Goal: Task Accomplishment & Management: Use online tool/utility

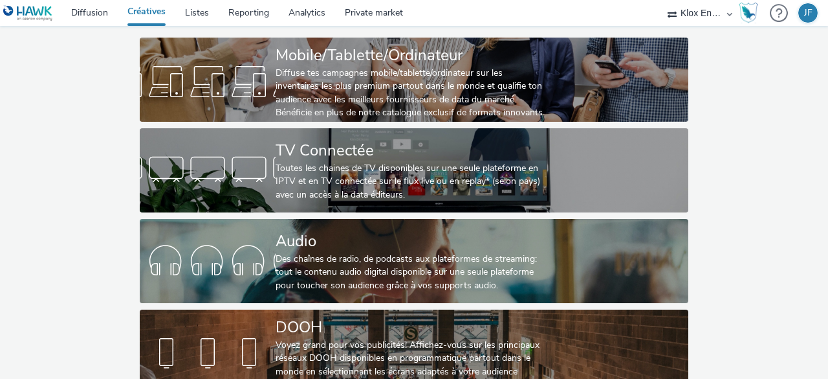
scroll to position [98, 0]
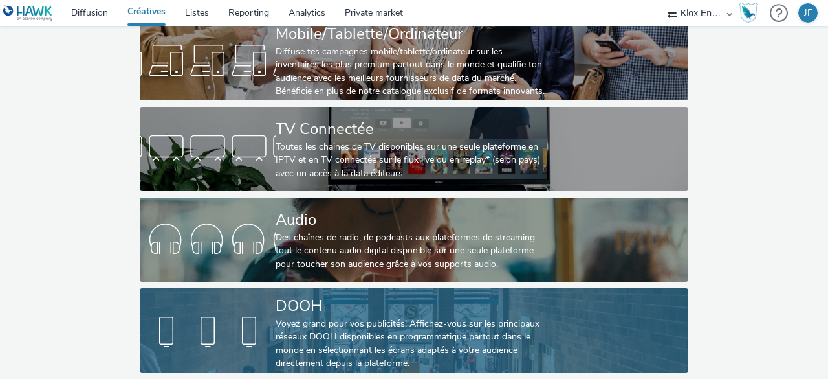
click at [557, 339] on link "DOOH Voyez grand pour vos publicités! Affichez-vous sur les principaux réseaux …" at bounding box center [414, 330] width 549 height 84
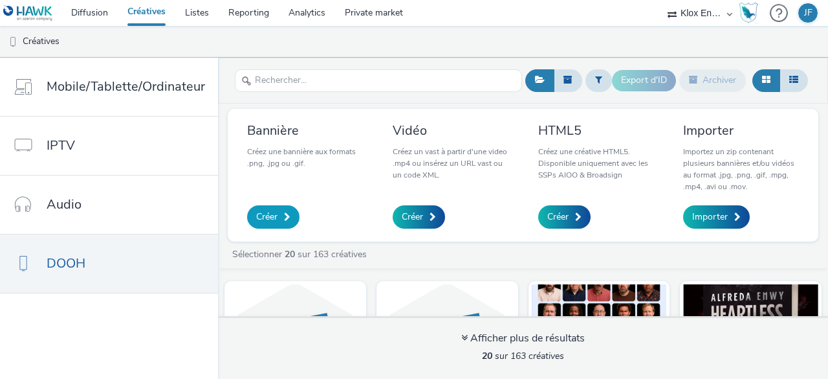
click at [280, 219] on link "Créer" at bounding box center [273, 216] width 52 height 23
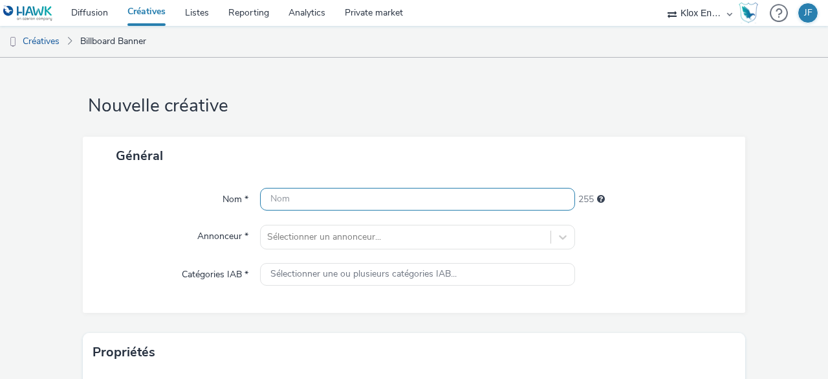
click at [304, 201] on input "text" at bounding box center [417, 199] width 315 height 23
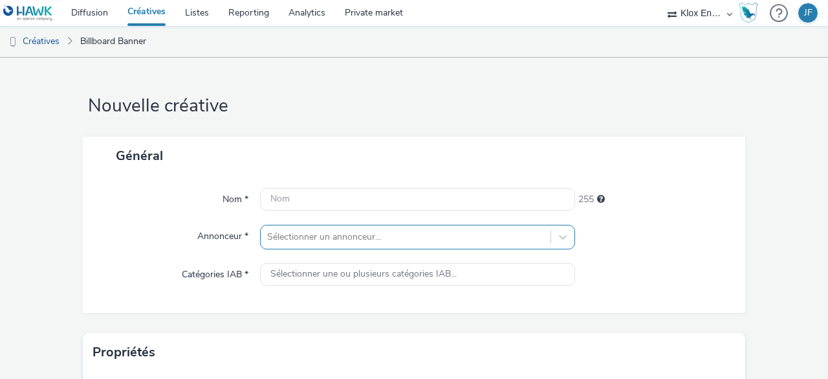
click at [333, 234] on div "Sélectionner un annonceur..." at bounding box center [417, 237] width 315 height 25
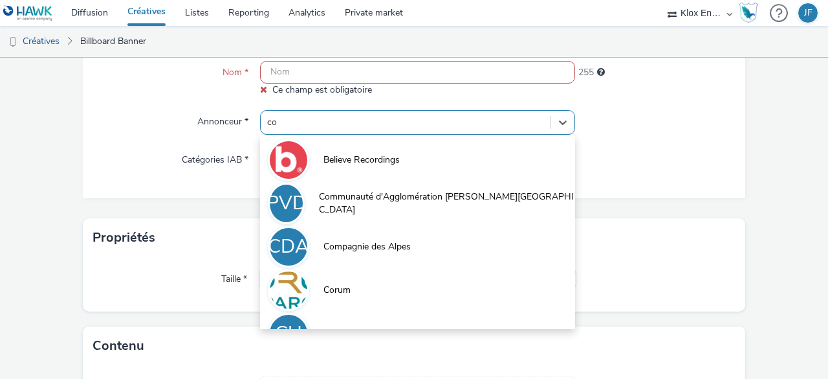
type input "co"
click at [65, 140] on form "Nouvelle créative Général Nom * Ce champ est obligatoire 255 Annonceur * option…" at bounding box center [414, 205] width 828 height 548
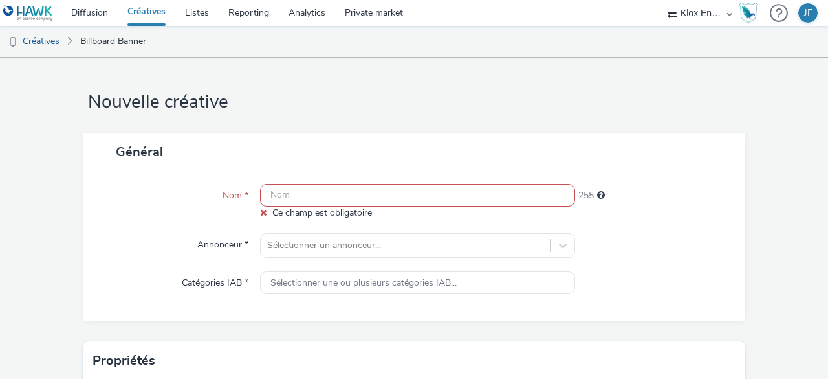
scroll to position [0, 0]
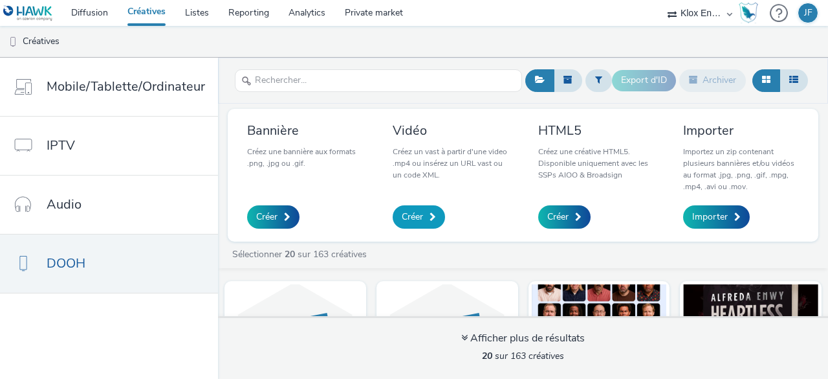
click at [423, 216] on link "Créer" at bounding box center [419, 216] width 52 height 23
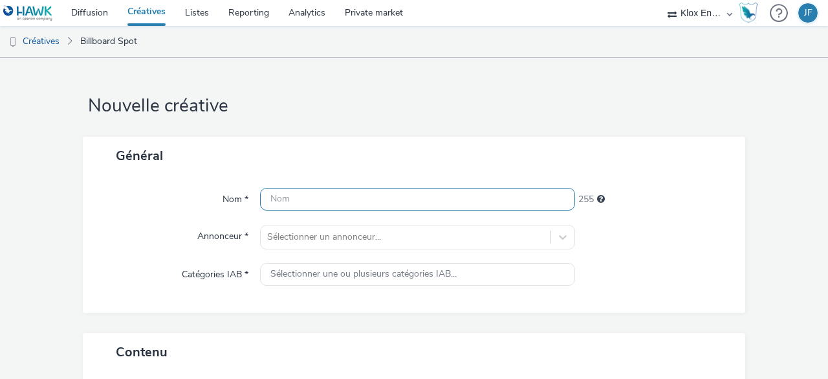
click at [302, 197] on input "text" at bounding box center [417, 199] width 315 height 23
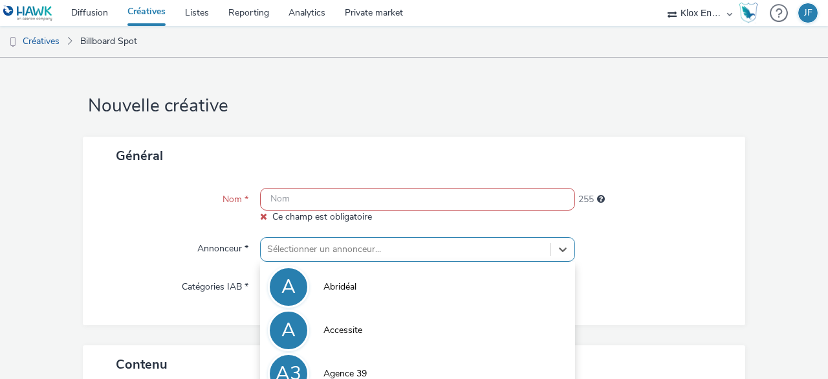
click at [311, 237] on div "option Agence 39 focused, 3 of 10. 10 results available. Use Up and Down to cho…" at bounding box center [417, 249] width 315 height 25
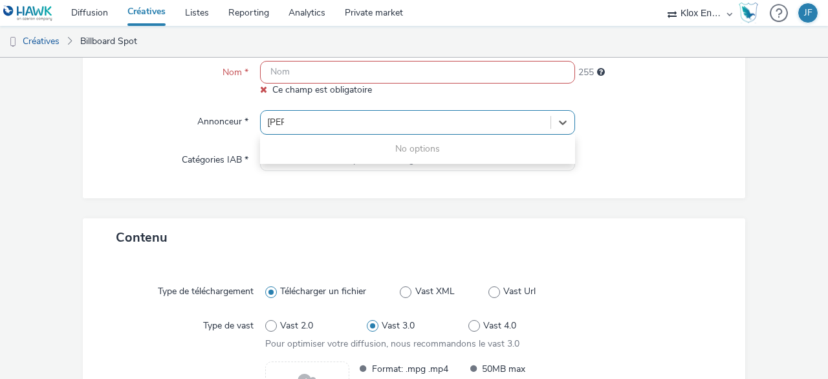
type input "coe"
click at [286, 208] on div "Général Nom * Ce champ est obligatoire 255 Annonceur * 0 results available for …" at bounding box center [414, 114] width 663 height 208
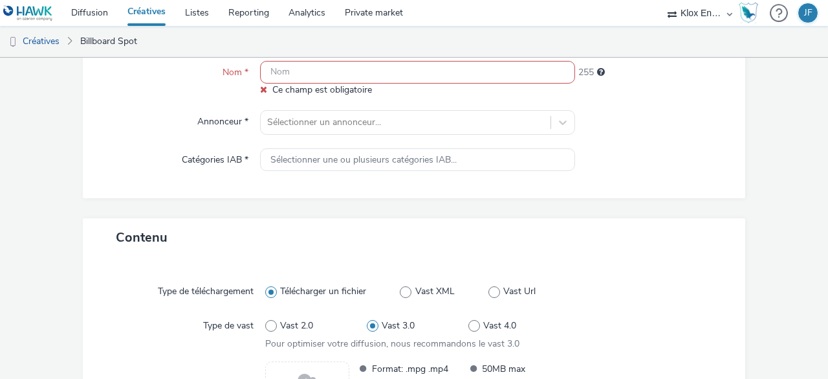
scroll to position [0, 0]
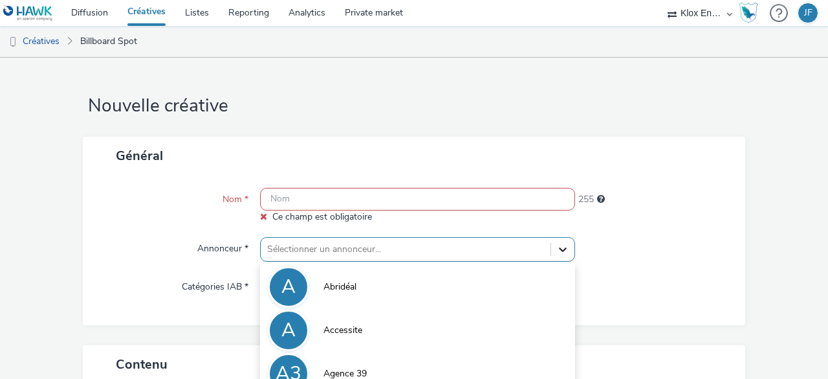
click at [550, 252] on div "option Abridéal focused, 1 of 10. 10 results available. Use Up and Down to choo…" at bounding box center [417, 249] width 315 height 25
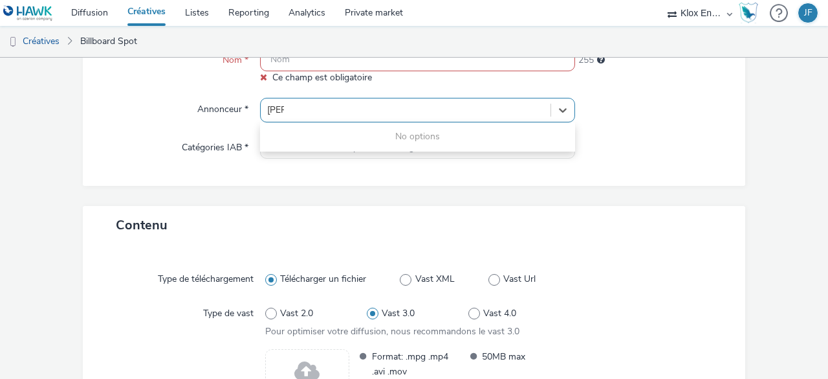
type input "coe"
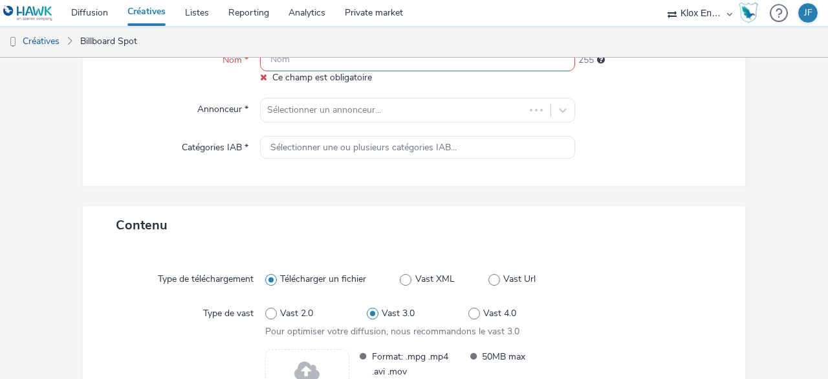
click at [676, 104] on div at bounding box center [654, 110] width 158 height 25
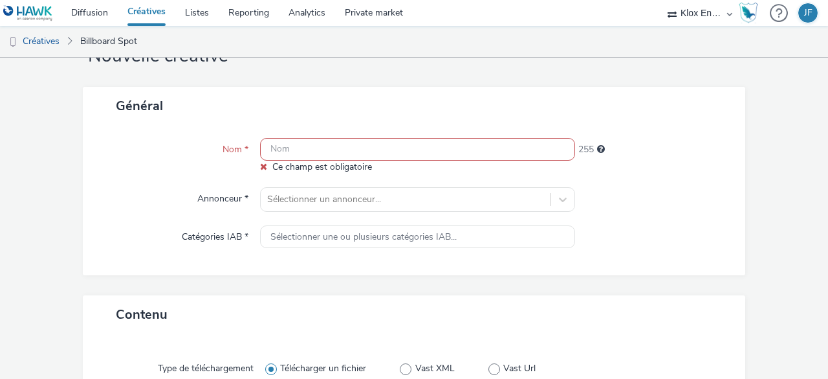
scroll to position [0, 0]
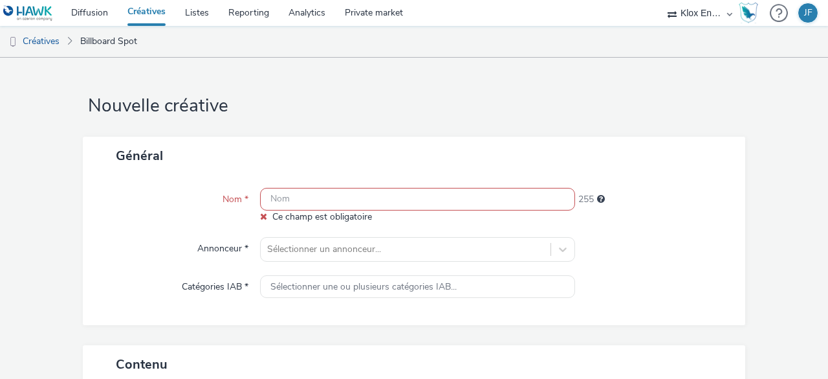
click at [144, 11] on link "Créatives" at bounding box center [147, 13] width 58 height 26
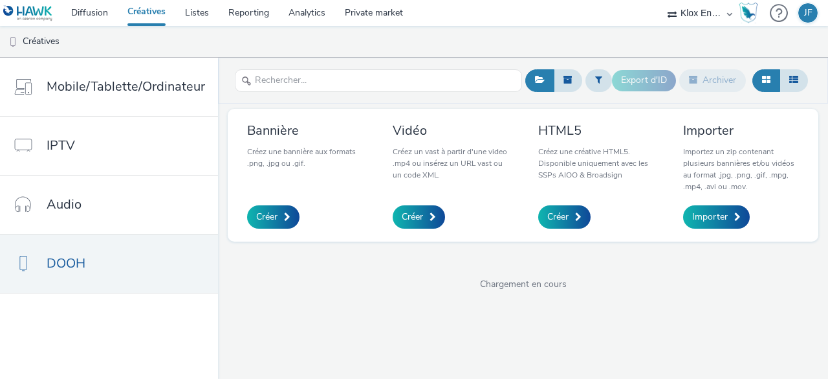
click at [23, 14] on img at bounding box center [28, 13] width 50 height 16
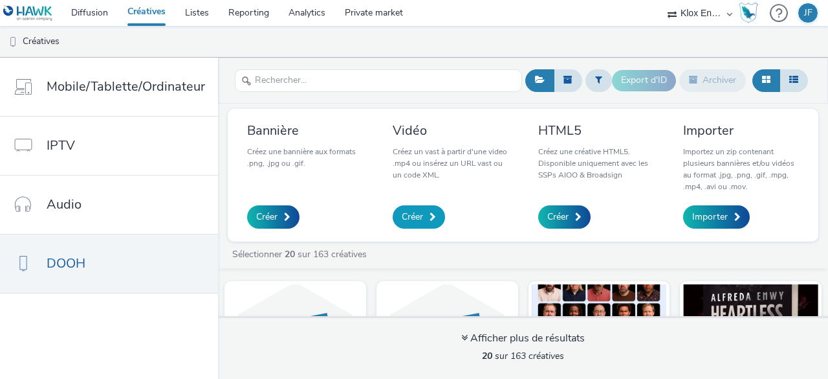
click at [421, 212] on link "Créer" at bounding box center [419, 216] width 52 height 23
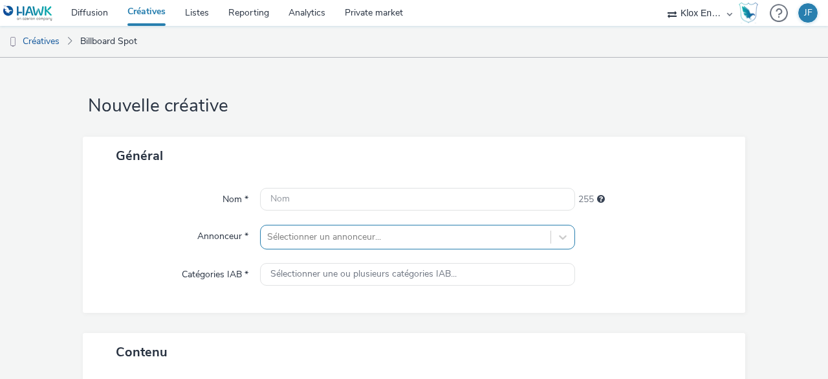
click at [334, 232] on div "Sélectionner un annonceur..." at bounding box center [417, 237] width 315 height 25
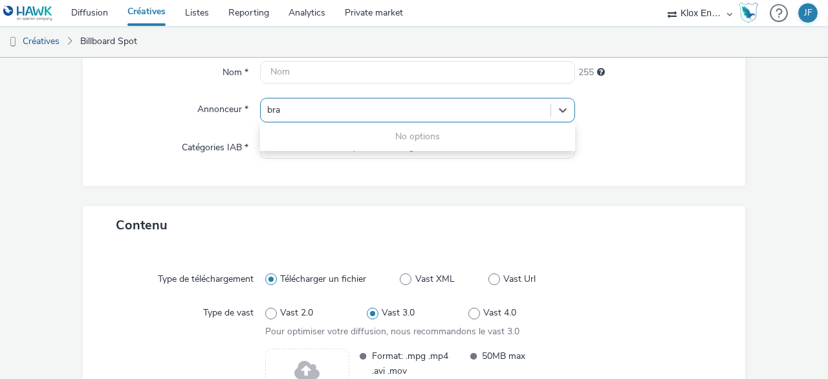
type input "bra"
click at [76, 139] on form "Nouvelle créative Général Nom * 255 Annonceur * 0 results available for search …" at bounding box center [414, 227] width 828 height 592
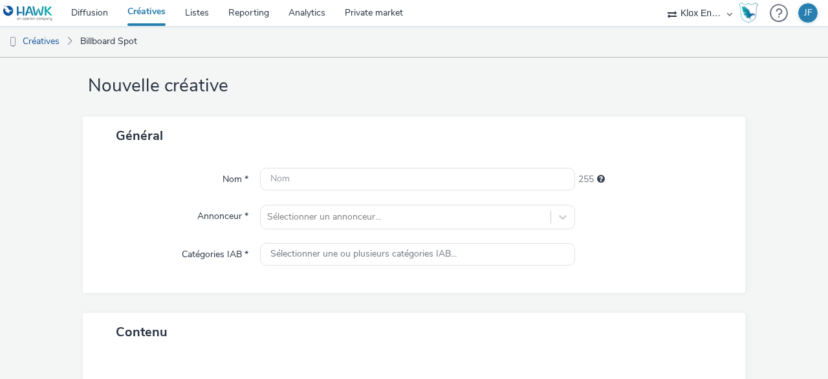
scroll to position [0, 0]
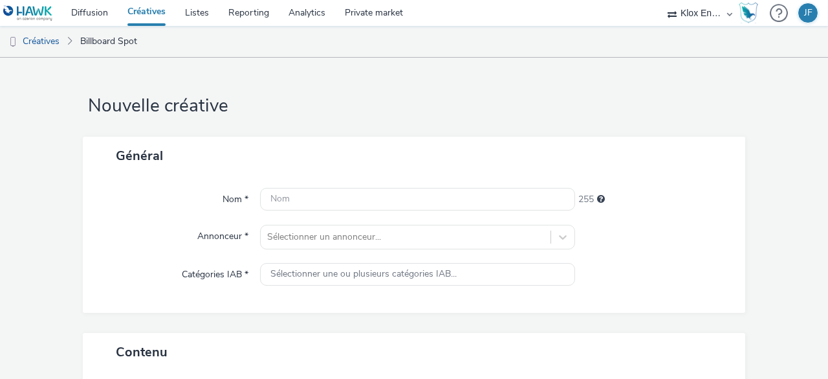
click at [38, 3] on link at bounding box center [30, 13] width 61 height 26
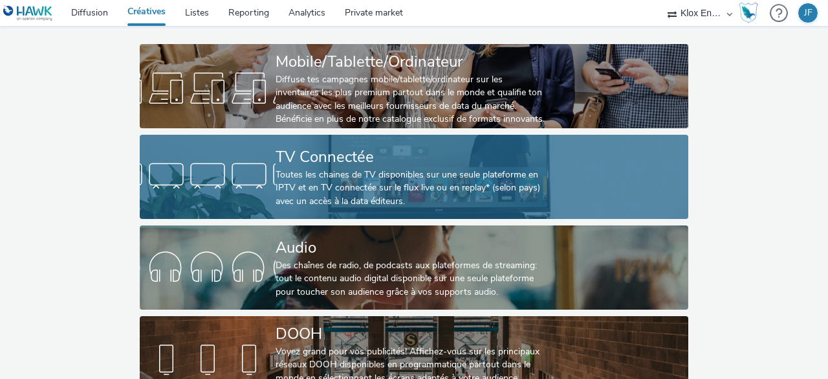
scroll to position [98, 0]
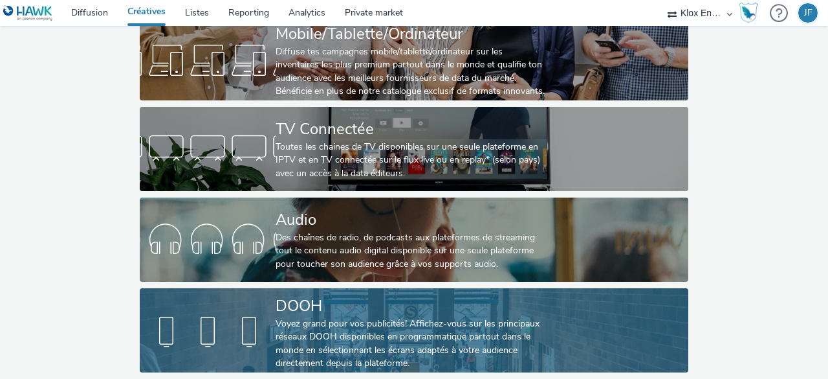
click at [355, 326] on div "Voyez grand pour vos publicités! Affichez-vous sur les principaux réseaux DOOH …" at bounding box center [412, 343] width 272 height 53
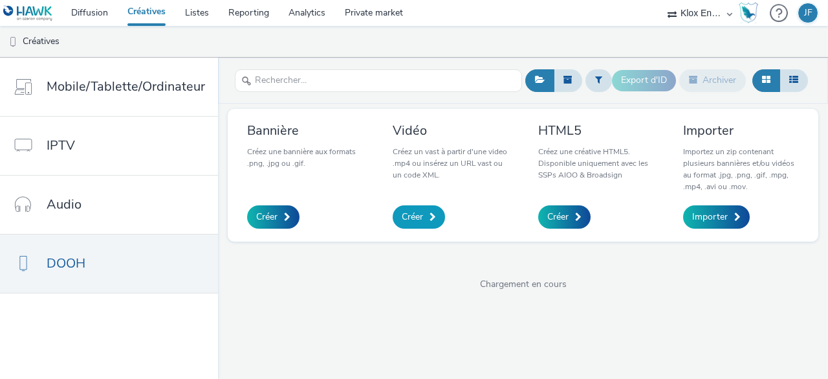
click at [418, 223] on span "Créer" at bounding box center [412, 216] width 21 height 13
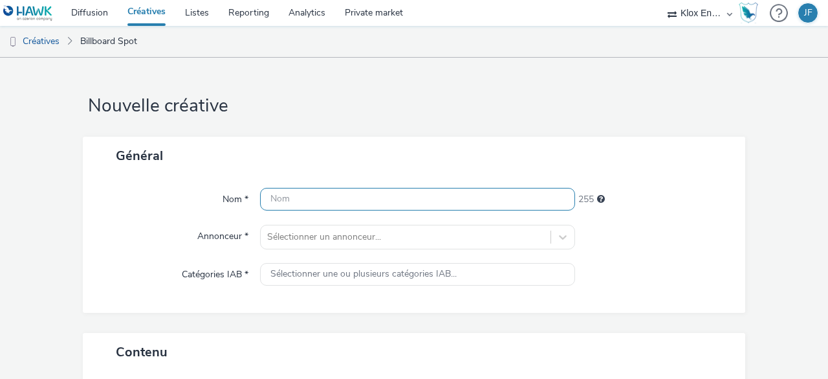
click at [370, 199] on input "text" at bounding box center [417, 199] width 315 height 23
drag, startPoint x: 343, startPoint y: 197, endPoint x: 175, endPoint y: 190, distance: 167.8
click at [175, 190] on div "Nom * Coeur de Pirate 239" at bounding box center [414, 199] width 637 height 23
paste input "œur de pirate"
type input "Cœur de pirate - [DATE]"
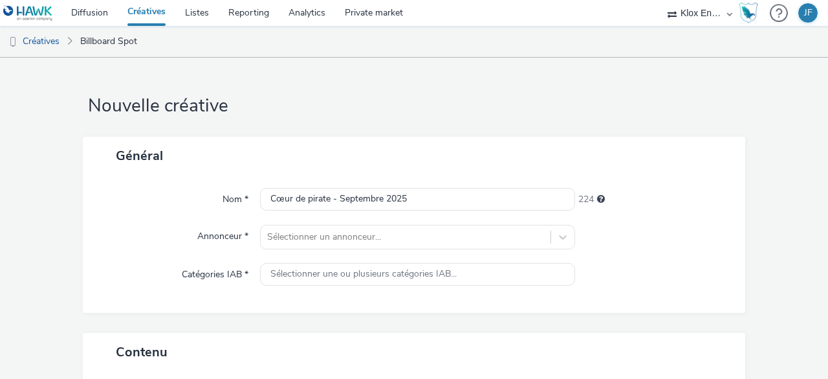
click at [146, 188] on div "Nom *" at bounding box center [178, 199] width 164 height 23
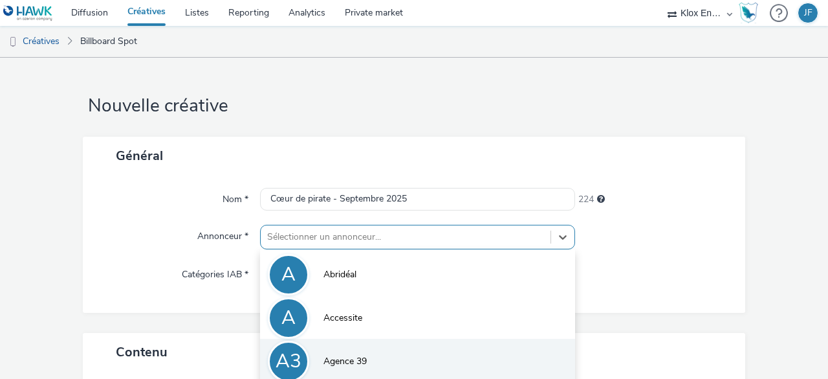
click at [296, 233] on div "option Agence 39 focused, 3 of 10. 10 results available. Use Up and Down to cho…" at bounding box center [417, 237] width 315 height 25
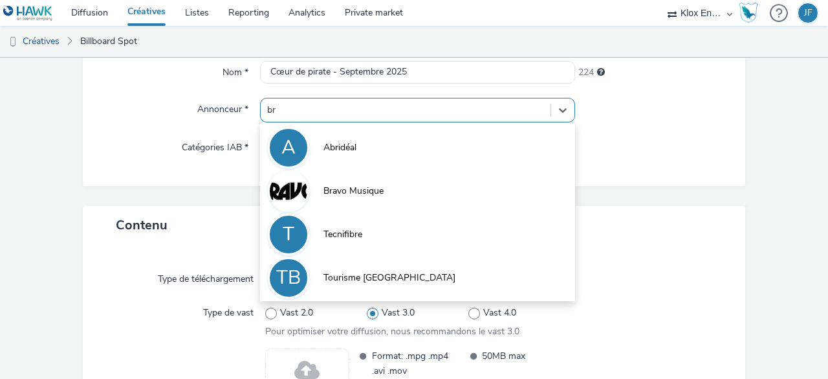
type input "bra"
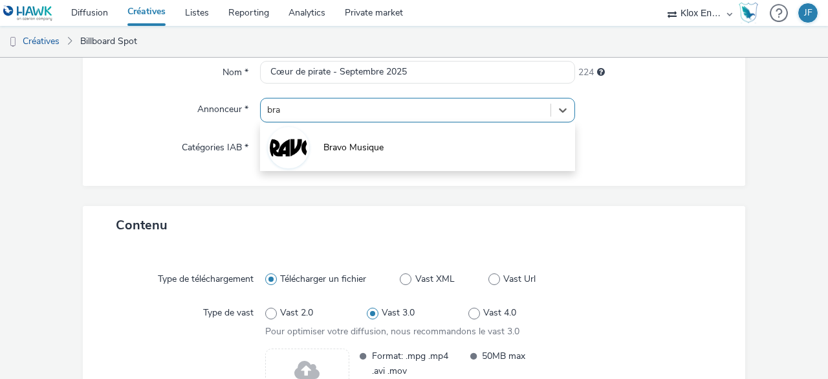
click at [293, 147] on img at bounding box center [289, 148] width 38 height 38
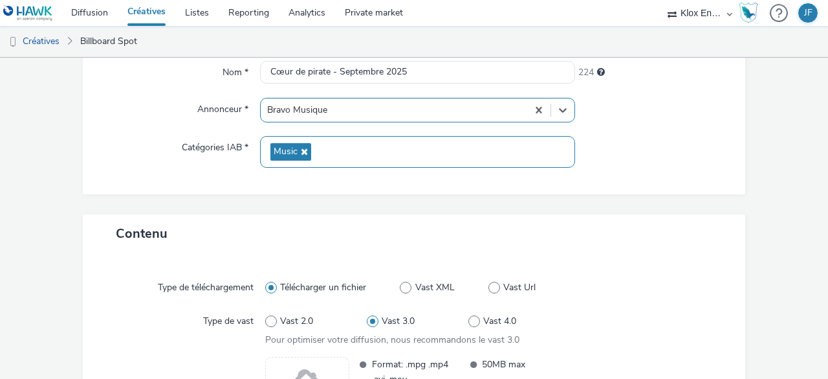
click at [342, 207] on div "Général Nom * Cœur de pirate - Septembre 2025 224 Annonceur * option Bravo Musi…" at bounding box center [414, 112] width 663 height 205
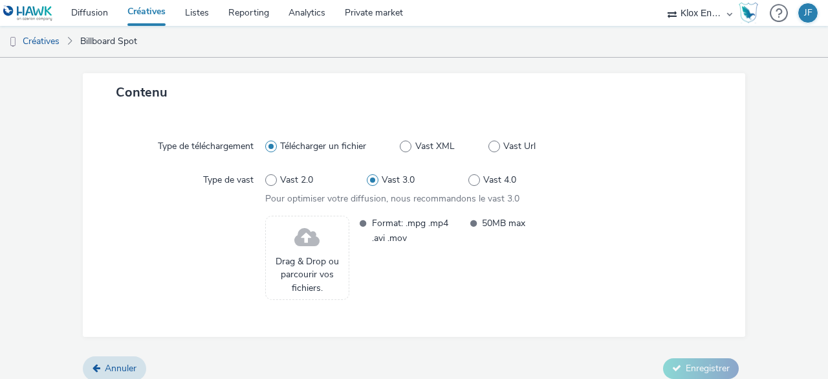
scroll to position [278, 0]
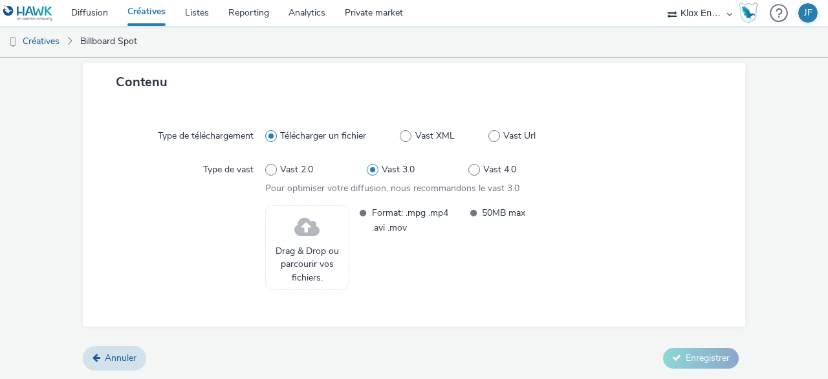
click at [316, 245] on span "Drag & Drop ou parcourir vos fichiers." at bounding box center [307, 264] width 70 height 39
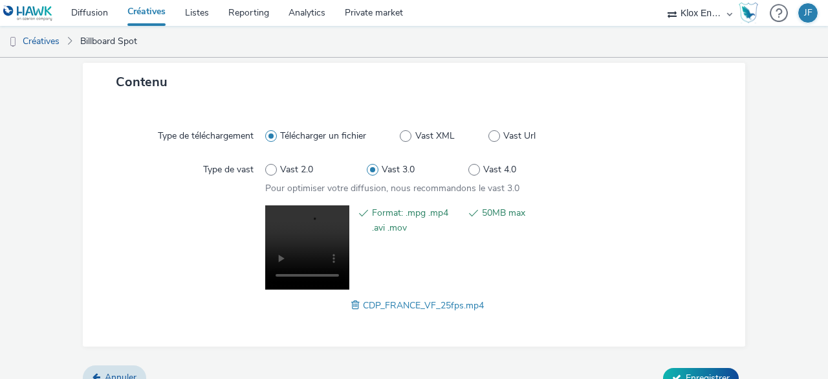
scroll to position [297, 0]
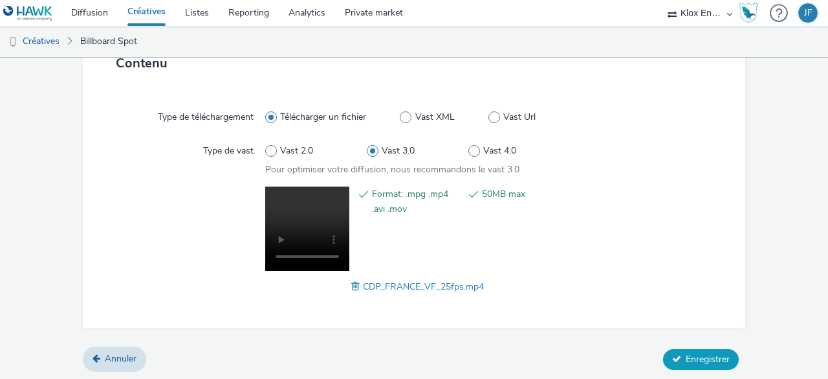
click at [686, 353] on span "Enregistrer" at bounding box center [708, 359] width 44 height 12
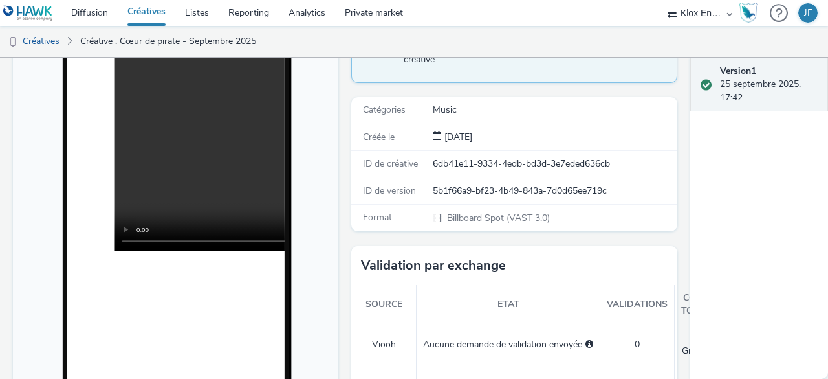
scroll to position [129, 0]
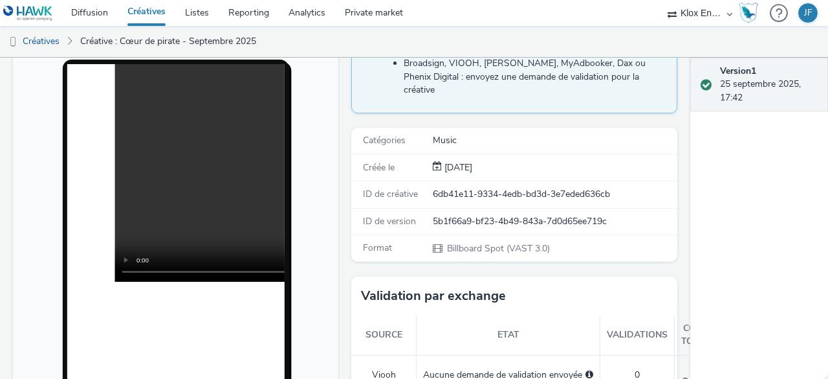
click at [185, 213] on video at bounding box center [332, 172] width 435 height 217
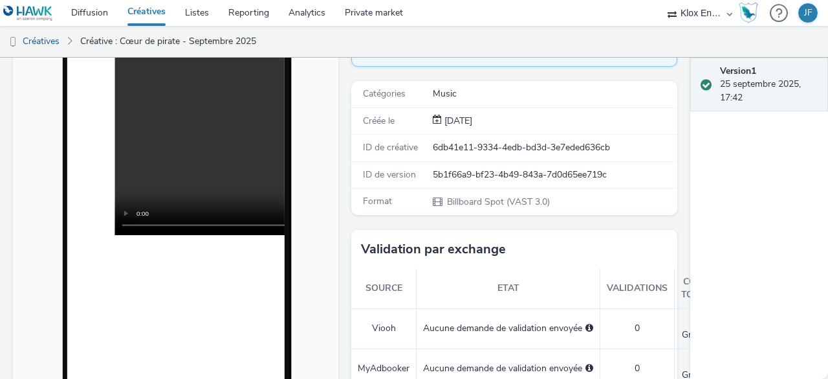
scroll to position [65, 0]
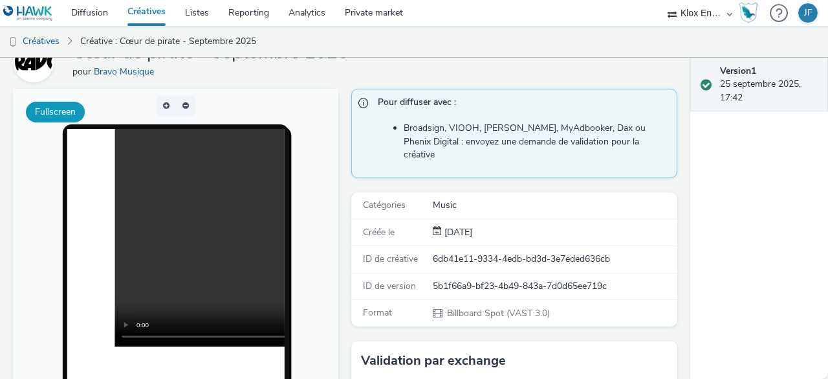
click at [62, 105] on button "Fullscreen" at bounding box center [55, 112] width 59 height 21
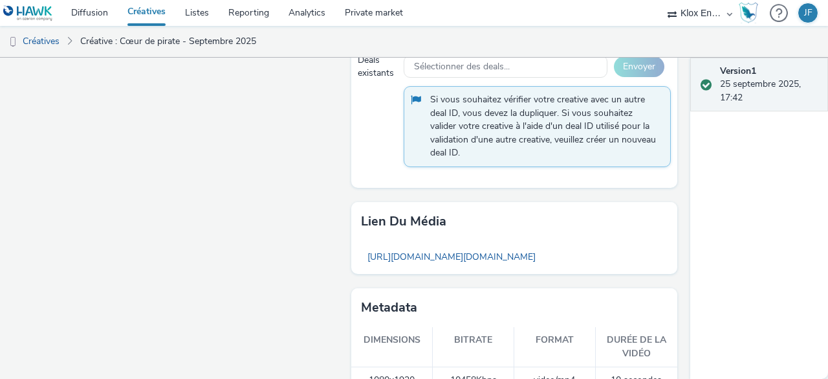
scroll to position [1021, 0]
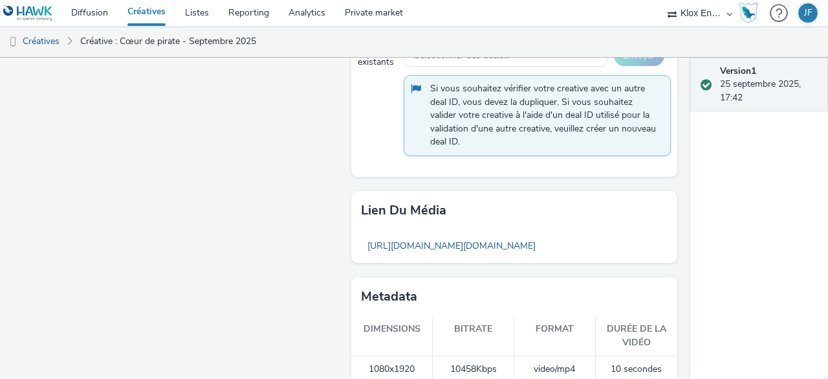
click at [400, 356] on td "1080x1920" at bounding box center [392, 369] width 82 height 27
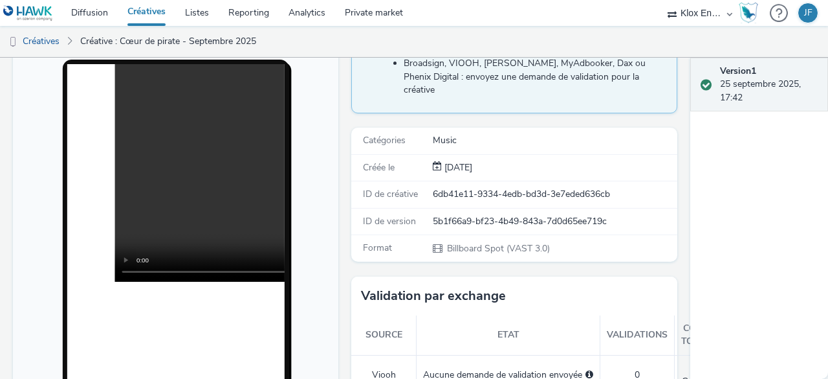
scroll to position [0, 0]
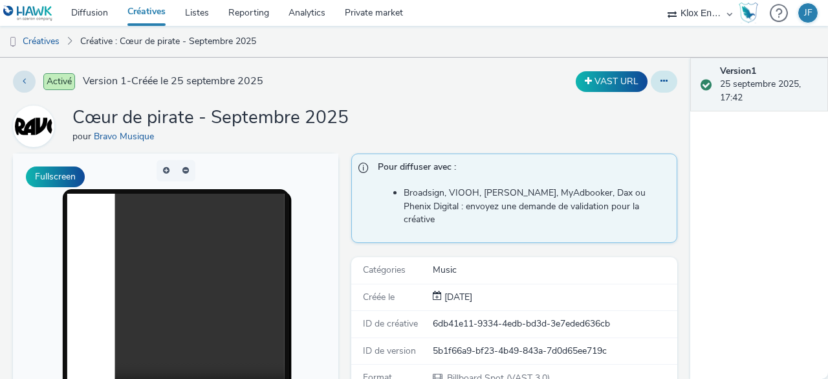
click at [651, 80] on button at bounding box center [664, 82] width 27 height 22
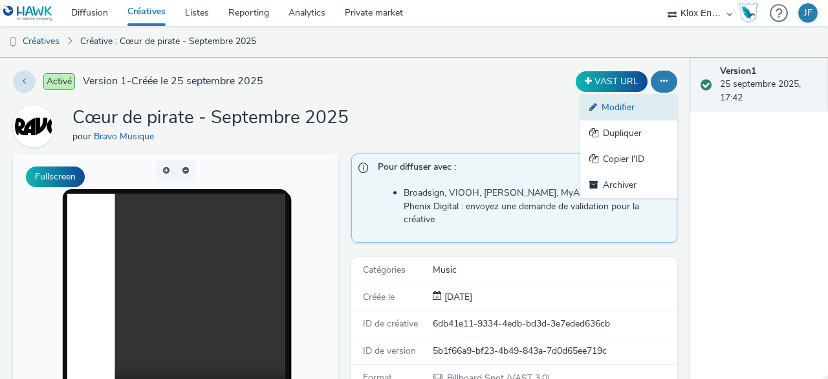
click at [629, 108] on link "Modifier" at bounding box center [629, 107] width 97 height 26
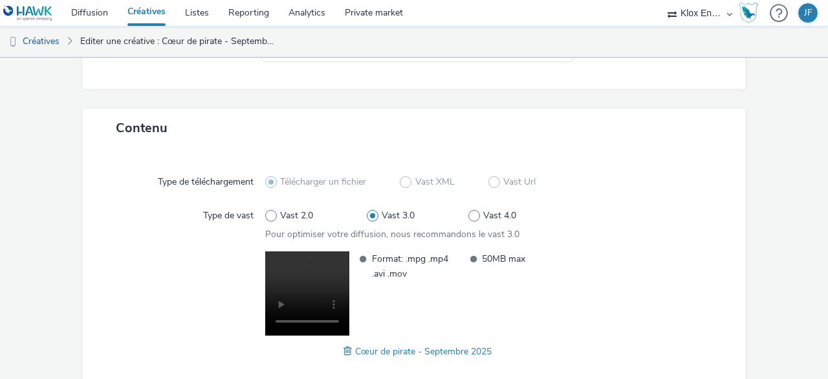
scroll to position [297, 0]
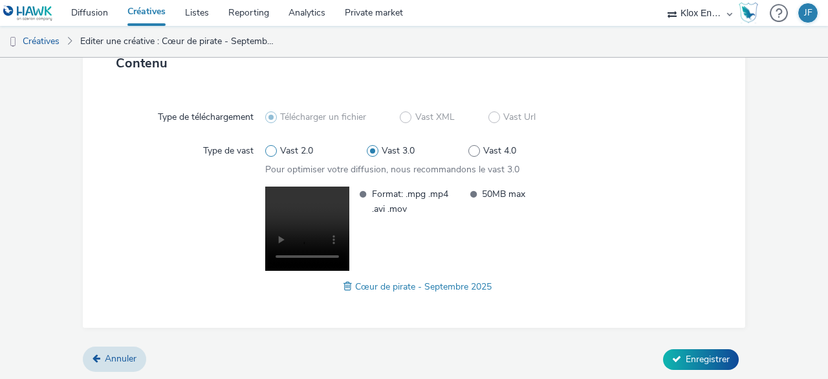
click at [271, 153] on span at bounding box center [271, 151] width 12 height 12
click at [271, 153] on input "Vast 2.0" at bounding box center [269, 151] width 8 height 8
radio input "true"
radio input "false"
click at [373, 151] on label "Vast 3.0" at bounding box center [418, 150] width 102 height 13
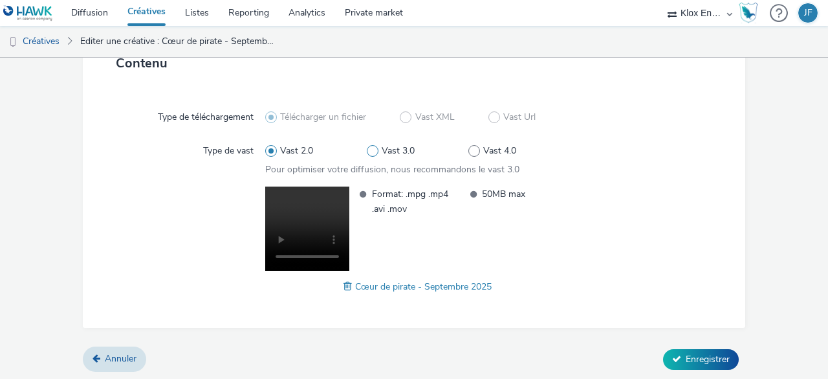
click at [373, 151] on input "Vast 3.0" at bounding box center [371, 151] width 8 height 8
radio input "false"
radio input "true"
click at [695, 358] on span "Enregistrer" at bounding box center [708, 359] width 44 height 12
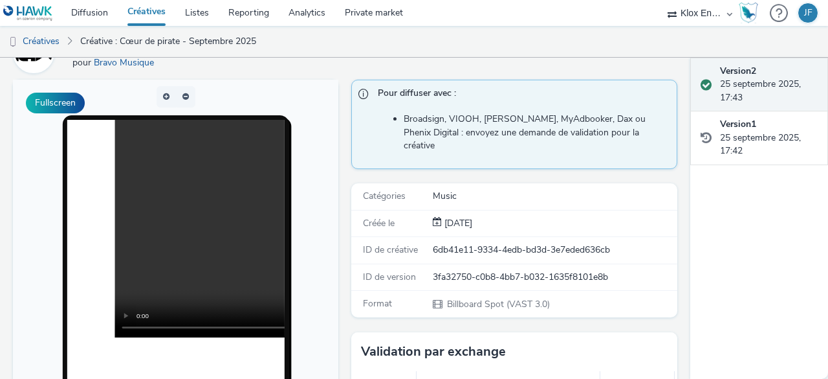
scroll to position [65, 0]
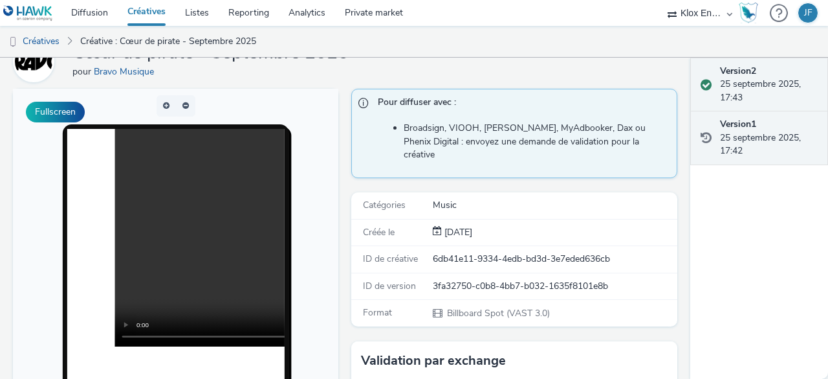
click at [785, 147] on div "Version 1 25 septembre 2025, 17:42" at bounding box center [769, 137] width 98 height 39
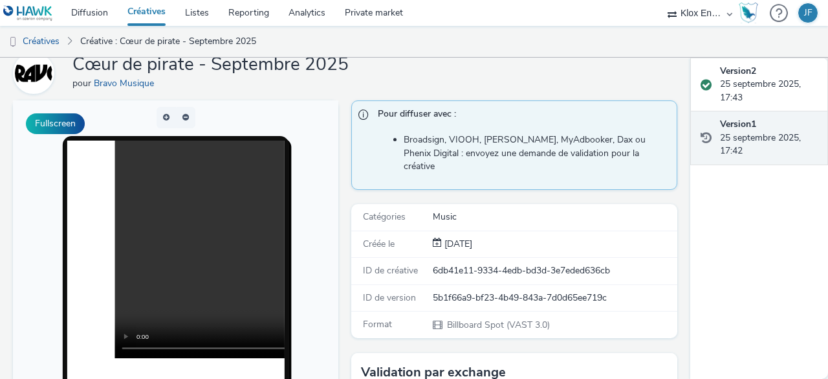
scroll to position [76, 0]
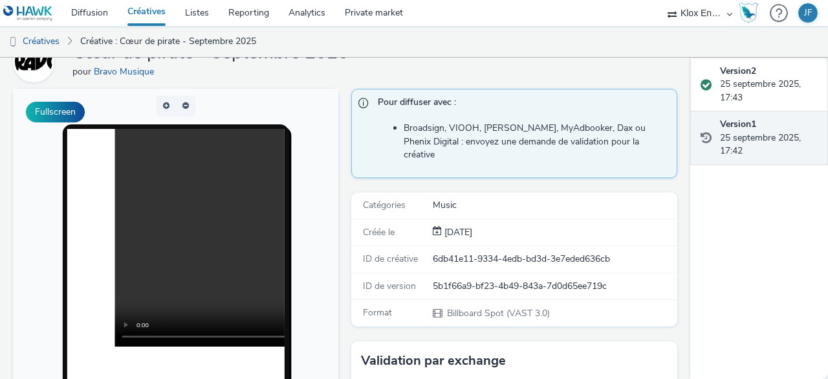
drag, startPoint x: 781, startPoint y: 147, endPoint x: 804, endPoint y: 157, distance: 25.2
click at [804, 157] on div "Version 1 25 septembre 2025, 17:42" at bounding box center [769, 137] width 98 height 39
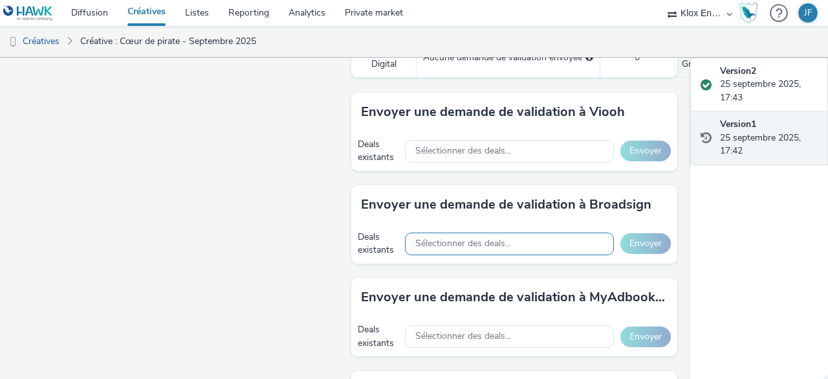
scroll to position [659, 0]
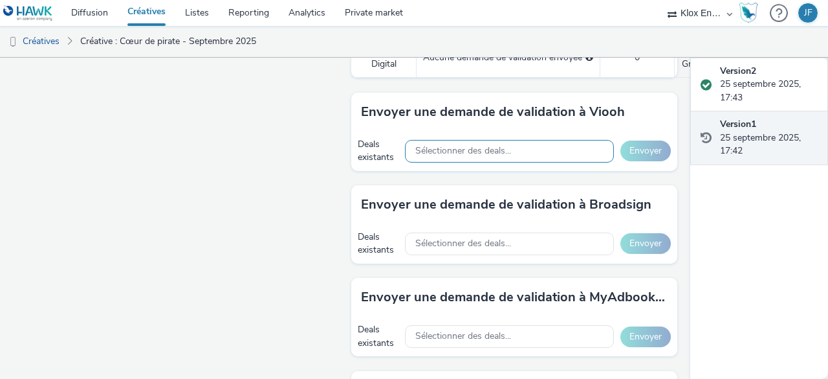
click at [515, 140] on div "Sélectionner des deals..." at bounding box center [509, 151] width 209 height 23
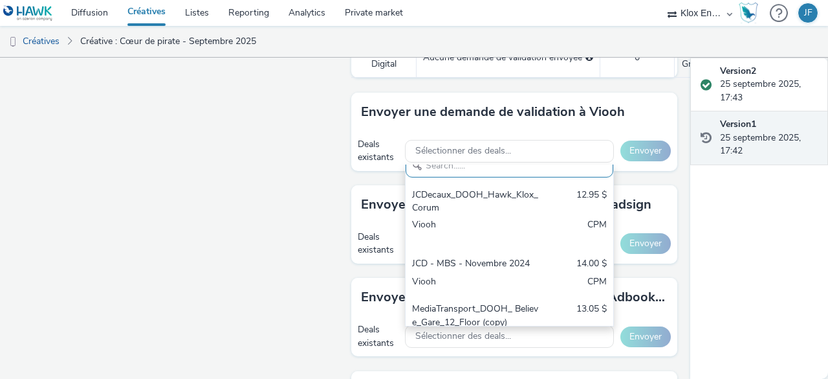
click at [304, 205] on div "Fullscreen" at bounding box center [179, 138] width 332 height 1265
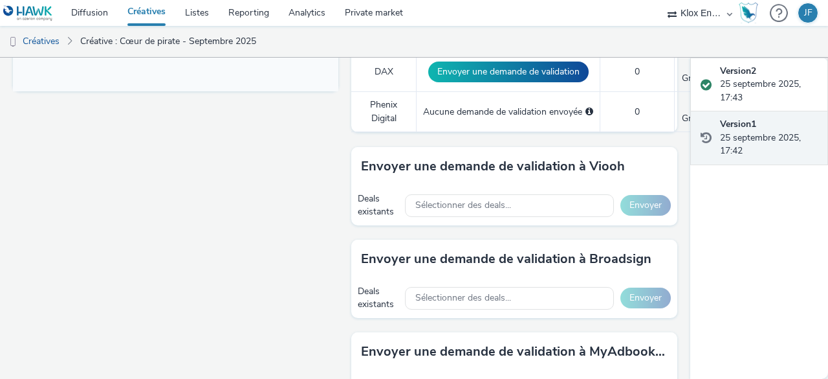
scroll to position [599, 0]
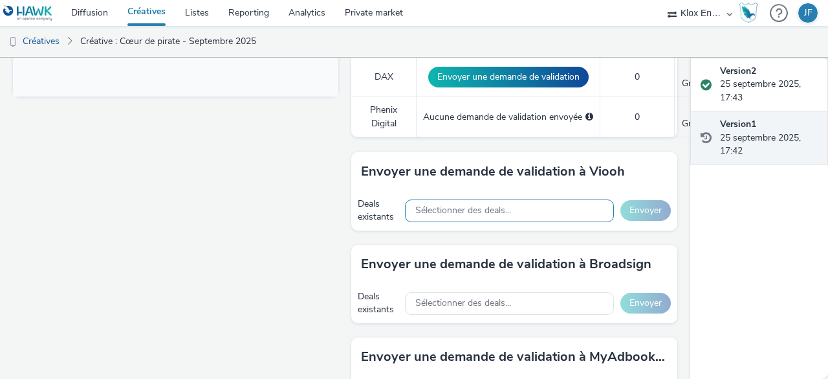
click at [474, 205] on span "Sélectionner des deals..." at bounding box center [463, 210] width 96 height 11
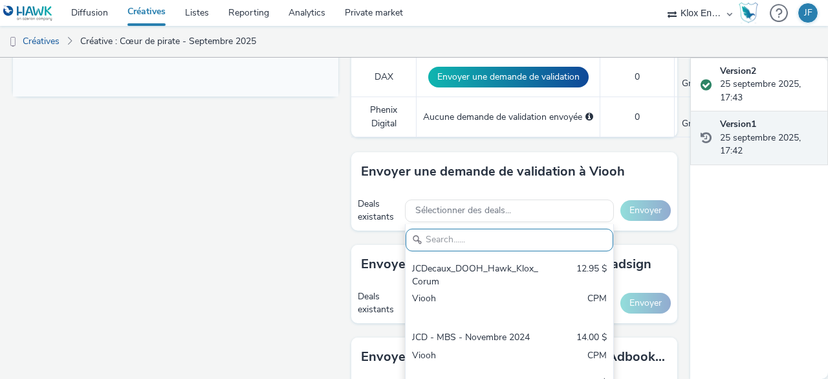
click at [242, 203] on div "Fullscreen" at bounding box center [179, 198] width 332 height 1265
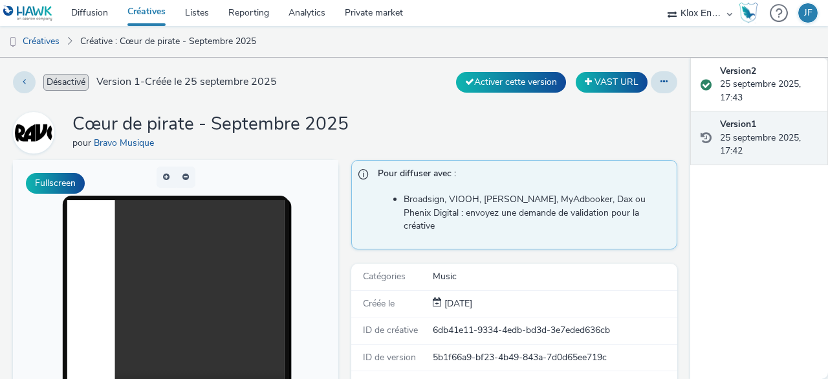
scroll to position [0, 0]
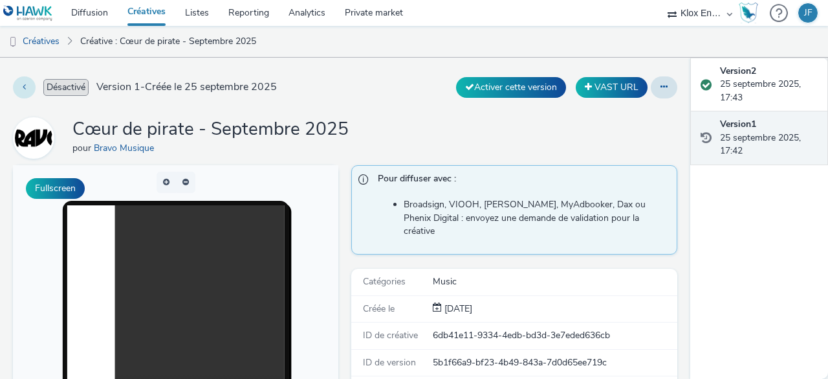
click at [26, 89] on button at bounding box center [24, 87] width 23 height 22
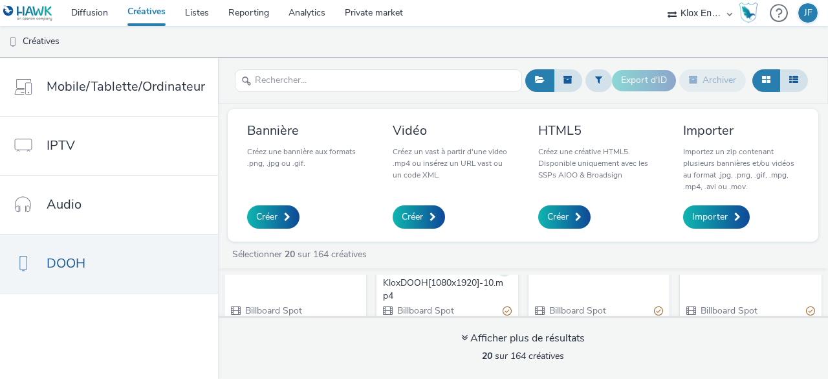
scroll to position [129, 0]
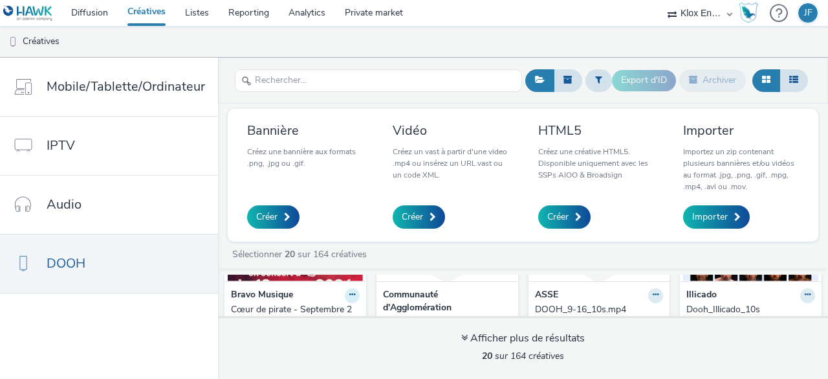
click at [349, 297] on icon at bounding box center [352, 295] width 6 height 8
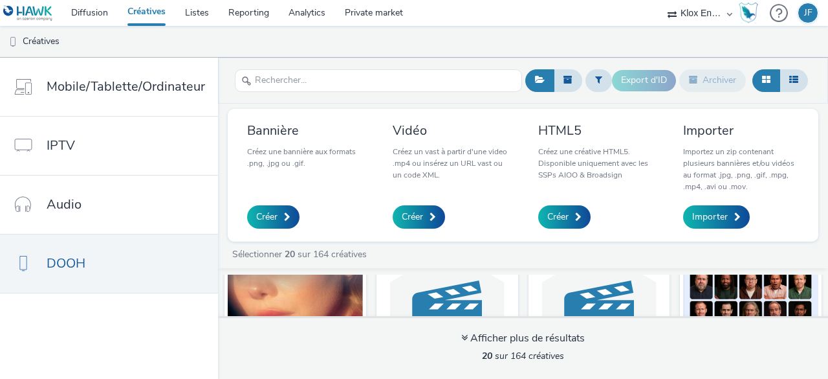
scroll to position [0, 0]
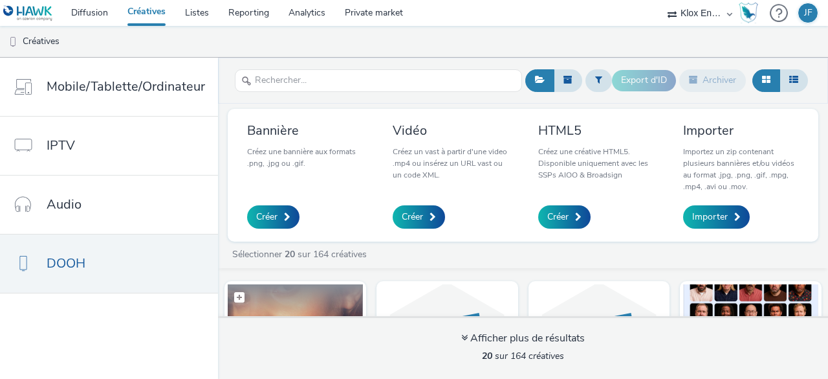
click at [311, 301] on label at bounding box center [295, 296] width 135 height 25
click at [311, 301] on label at bounding box center [295, 297] width 135 height 26
checkbox input "false"
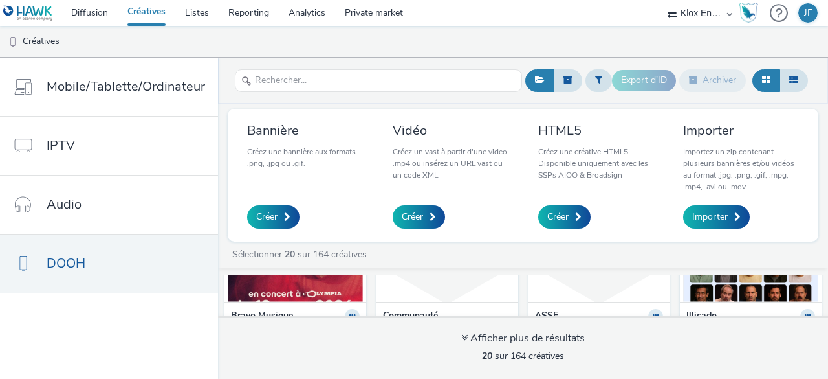
scroll to position [129, 0]
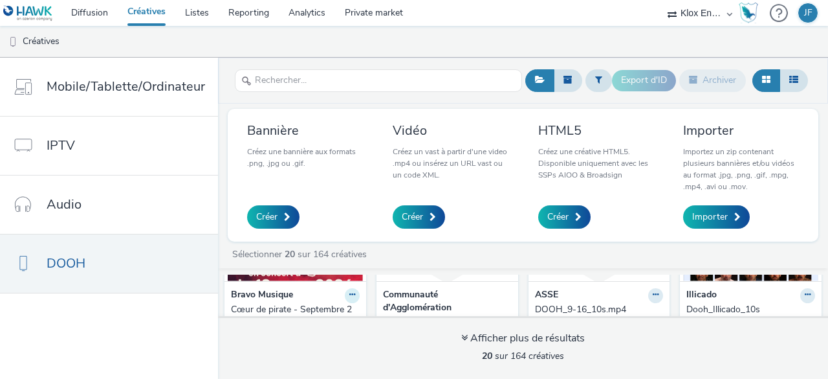
click at [349, 292] on icon at bounding box center [352, 295] width 6 height 8
click at [309, 311] on link "Modifier" at bounding box center [311, 318] width 97 height 26
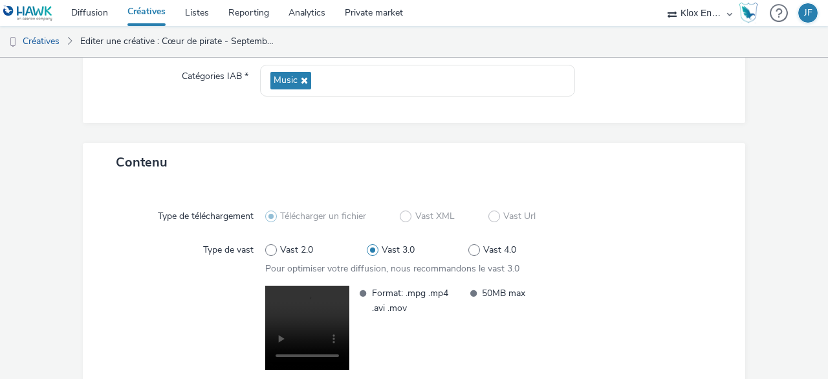
scroll to position [297, 0]
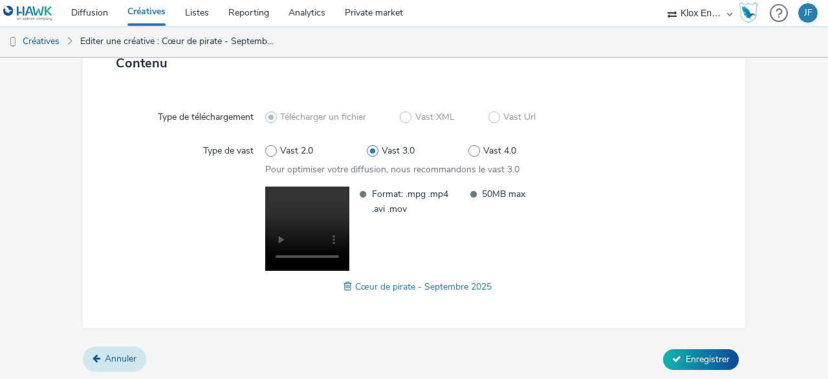
click at [134, 349] on link "Annuler" at bounding box center [114, 358] width 63 height 25
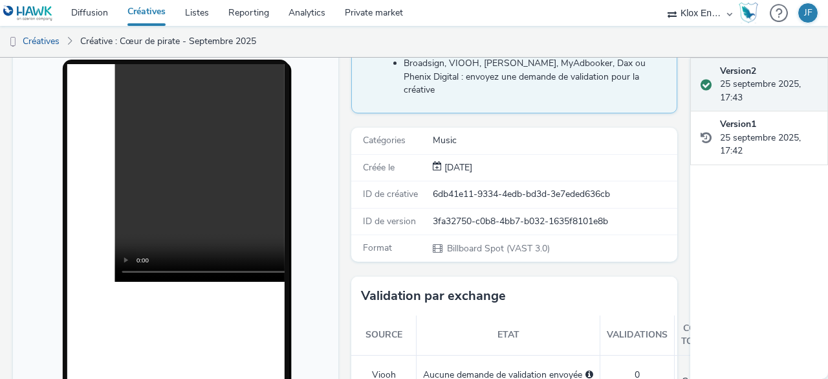
scroll to position [65, 0]
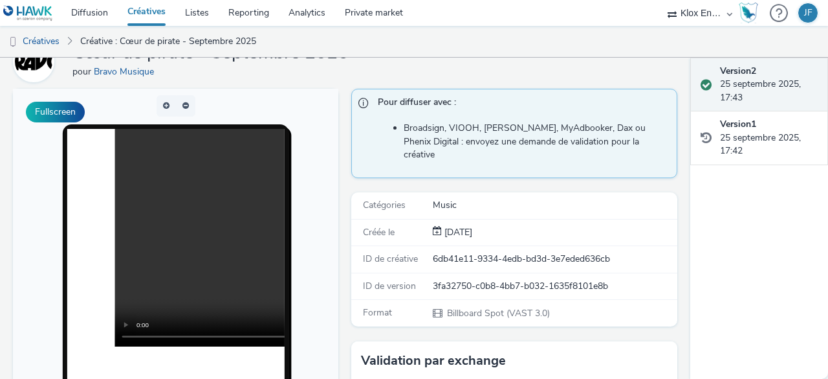
click at [493, 74] on div "Cœur de pirate - Septembre 2025 pour Bravo Musique" at bounding box center [345, 61] width 665 height 41
click at [729, 14] on div "Klox Entertainment" at bounding box center [700, 13] width 78 height 26
click at [729, 12] on div "Klox Entertainment" at bounding box center [700, 13] width 78 height 26
click at [513, 41] on ul "Créatives Créative : Cœur de pirate - Septembre 2025" at bounding box center [414, 41] width 828 height 31
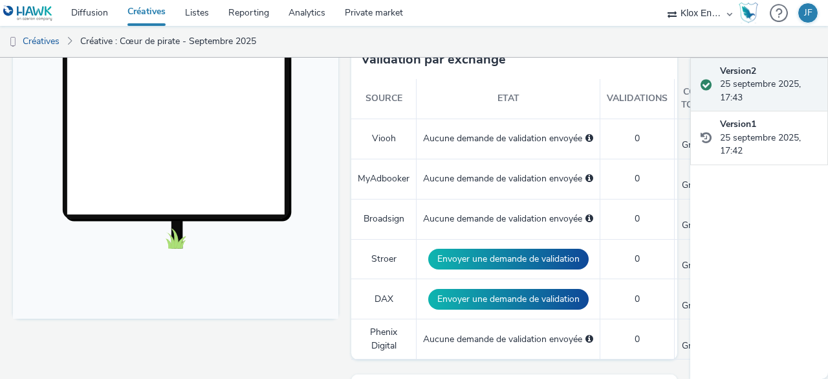
scroll to position [453, 0]
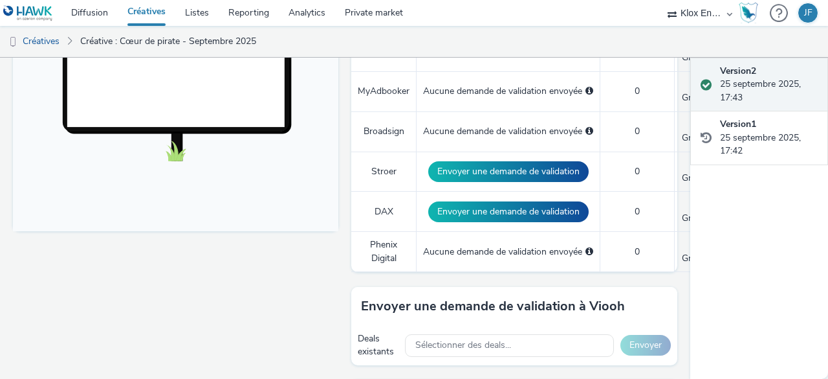
drag, startPoint x: 173, startPoint y: 156, endPoint x: 173, endPoint y: 167, distance: 11.0
click at [195, 248] on div "Fullscreen" at bounding box center [179, 332] width 332 height 1265
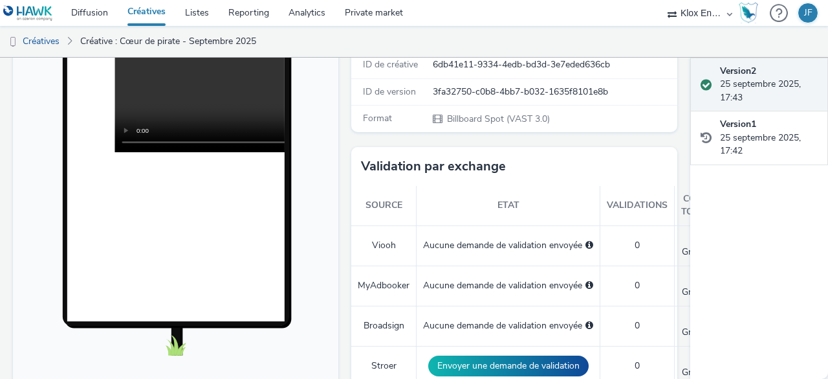
scroll to position [194, 0]
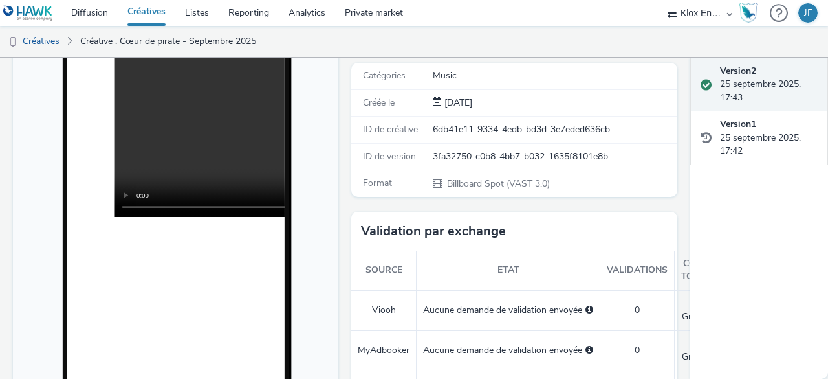
click at [747, 202] on div "Version 2 25 septembre 2025, 17:43 Version 1 25 septembre 2025, 17:42" at bounding box center [760, 218] width 138 height 321
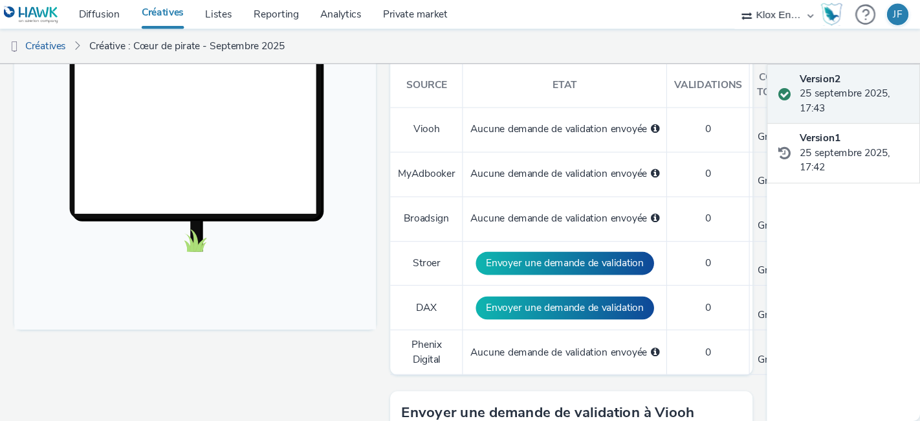
scroll to position [388, 0]
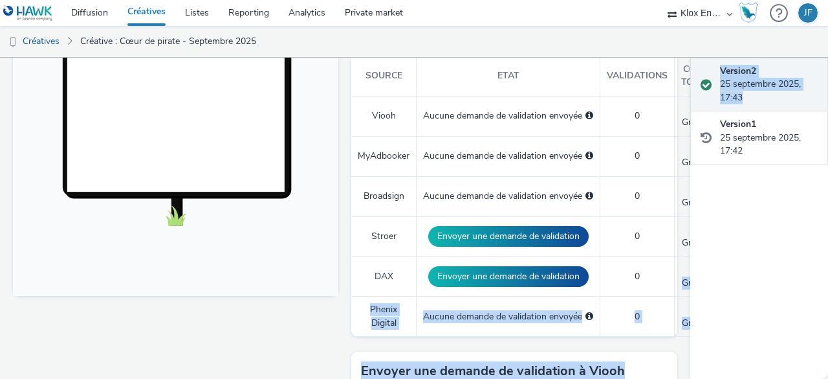
drag, startPoint x: 651, startPoint y: 278, endPoint x: 700, endPoint y: 275, distance: 49.3
click at [700, 275] on div "Activé Version 2 - Créée le 25 septembre 2025 VAST URL Cœur de pirate - Septemb…" at bounding box center [414, 218] width 828 height 321
click at [653, 258] on td "0" at bounding box center [638, 276] width 74 height 40
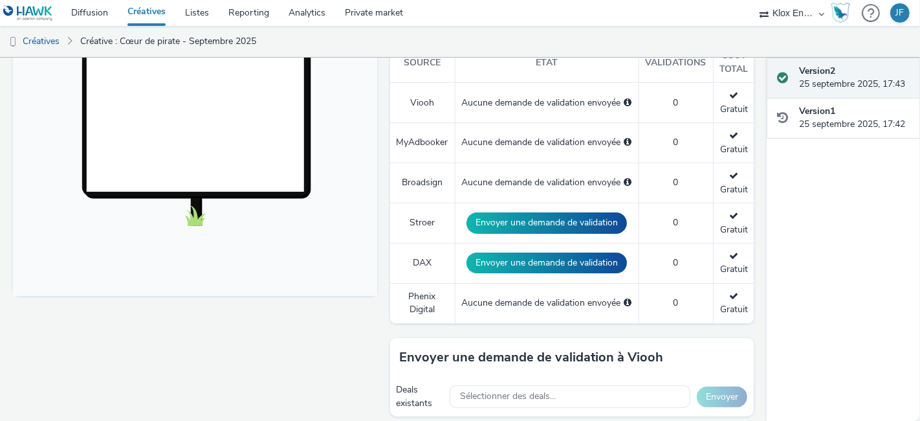
drag, startPoint x: 799, startPoint y: 1, endPoint x: 837, endPoint y: 139, distance: 143.8
click at [595, 315] on td "Aucune demande de validation envoyée" at bounding box center [547, 303] width 184 height 40
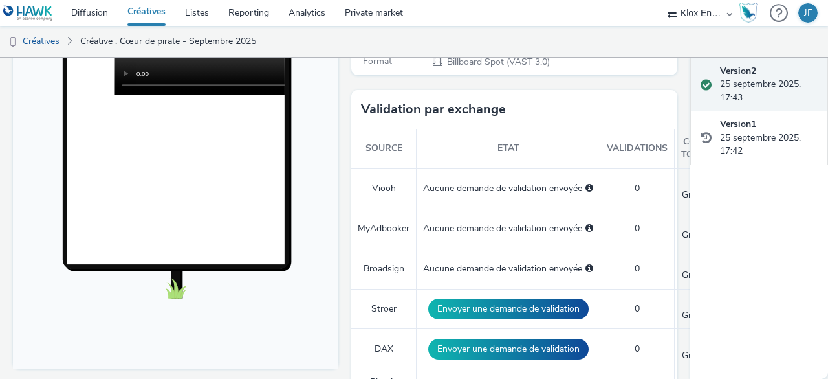
scroll to position [316, 0]
drag, startPoint x: 905, startPoint y: 1, endPoint x: 347, endPoint y: 191, distance: 590.0
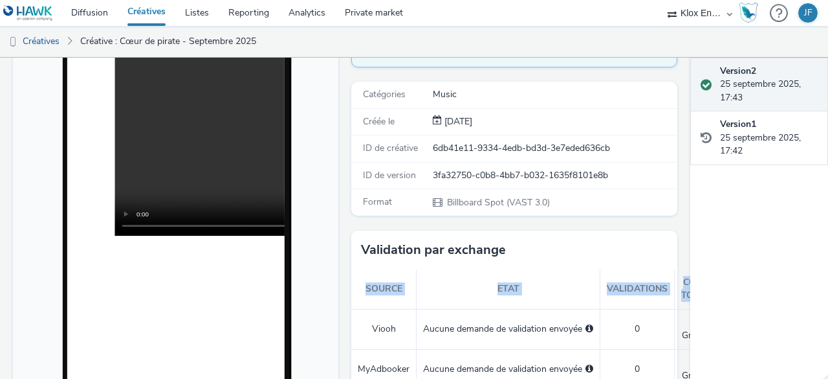
scroll to position [194, 0]
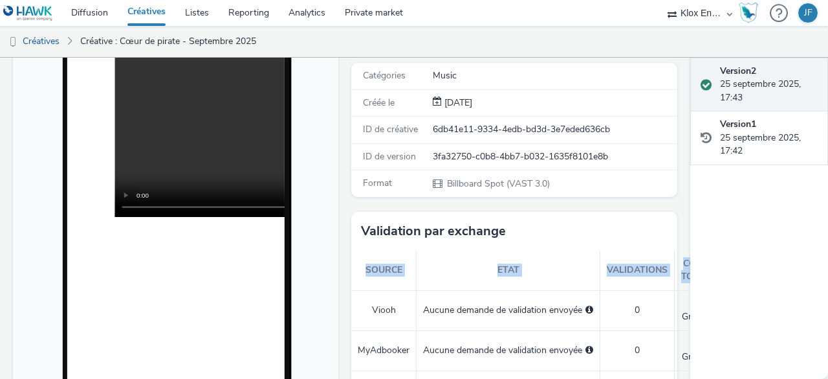
click at [494, 254] on th "Etat" at bounding box center [509, 269] width 184 height 39
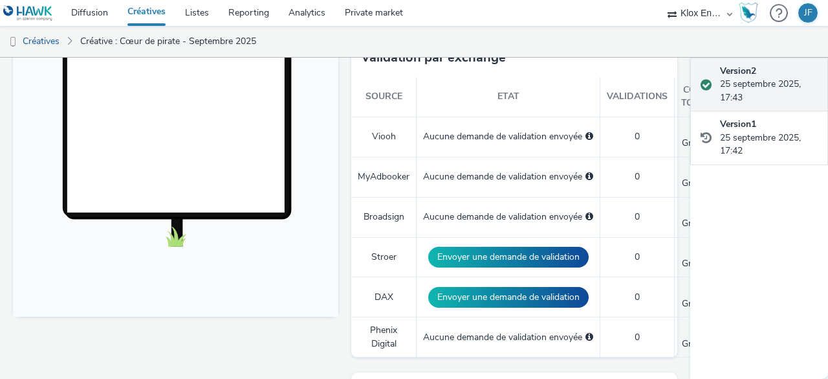
scroll to position [388, 0]
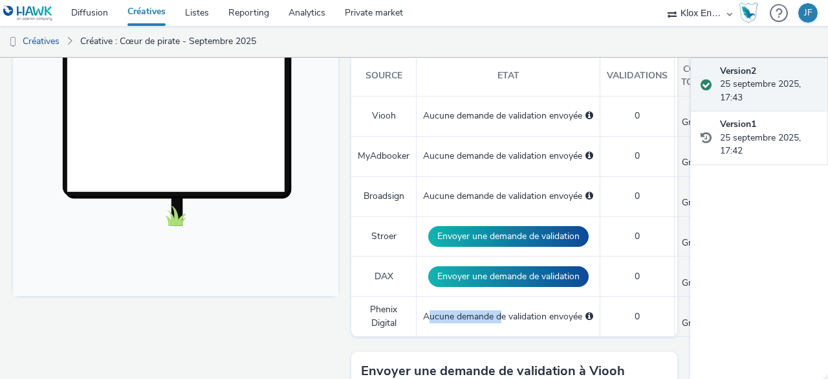
drag, startPoint x: 426, startPoint y: 298, endPoint x: 498, endPoint y: 296, distance: 71.2
click at [498, 310] on div "Aucune demande de validation envoyée" at bounding box center [508, 316] width 170 height 13
click at [550, 310] on div "Aucune demande de validation envoyée" at bounding box center [508, 316] width 170 height 13
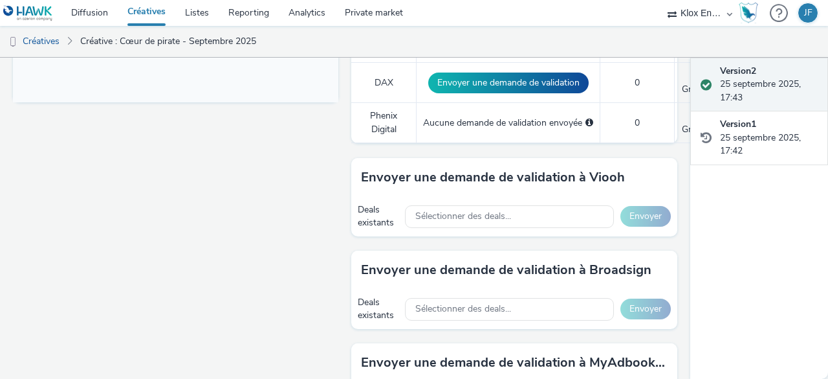
scroll to position [582, 0]
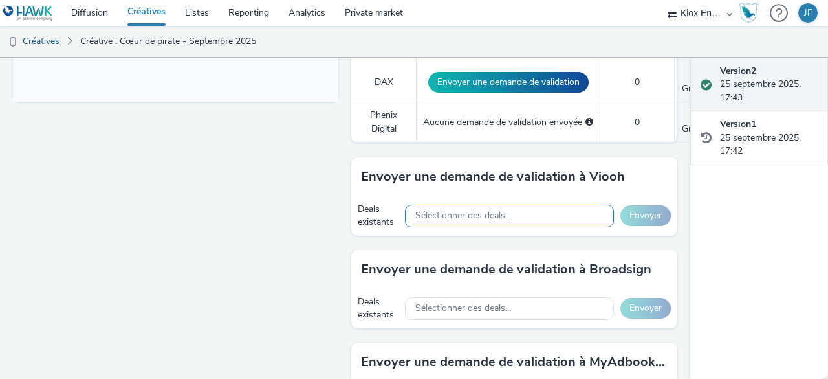
click at [496, 210] on span "Sélectionner des deals..." at bounding box center [463, 215] width 96 height 11
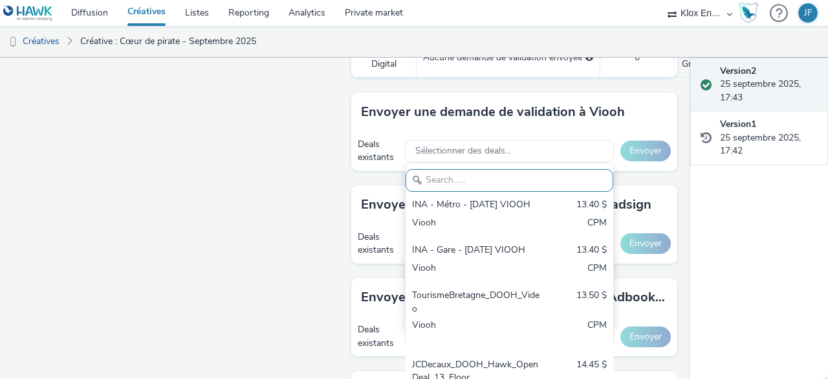
scroll to position [712, 0]
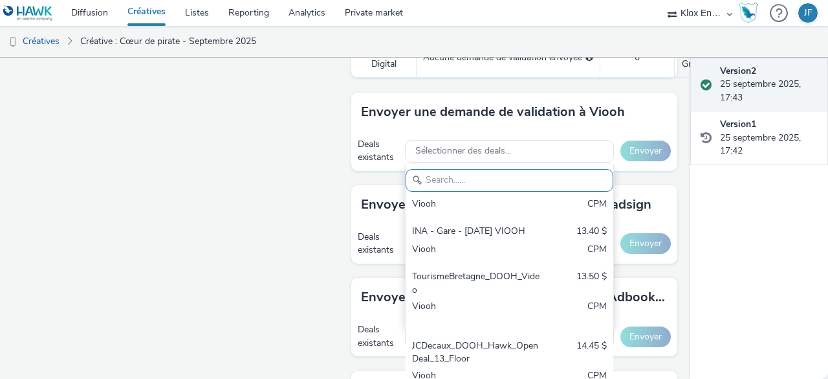
click at [318, 221] on div "Fullscreen" at bounding box center [179, 138] width 332 height 1265
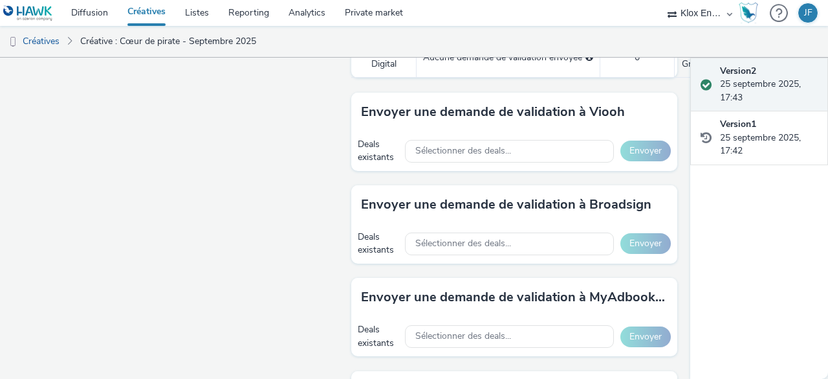
click at [367, 138] on div "Deals existants" at bounding box center [378, 151] width 41 height 27
click at [366, 138] on div "Deals existants" at bounding box center [378, 151] width 41 height 27
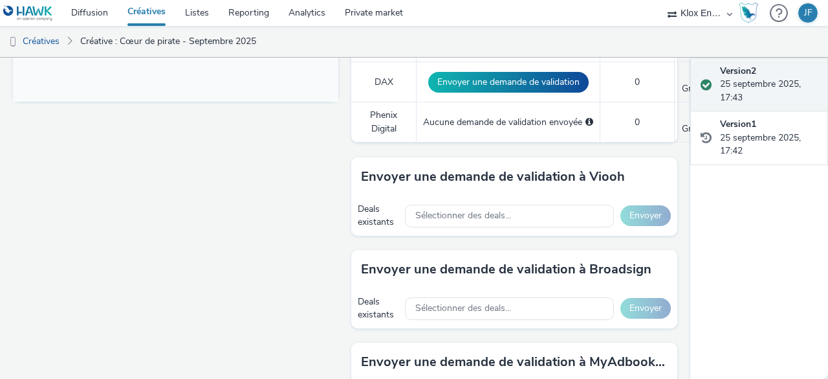
scroll to position [518, 0]
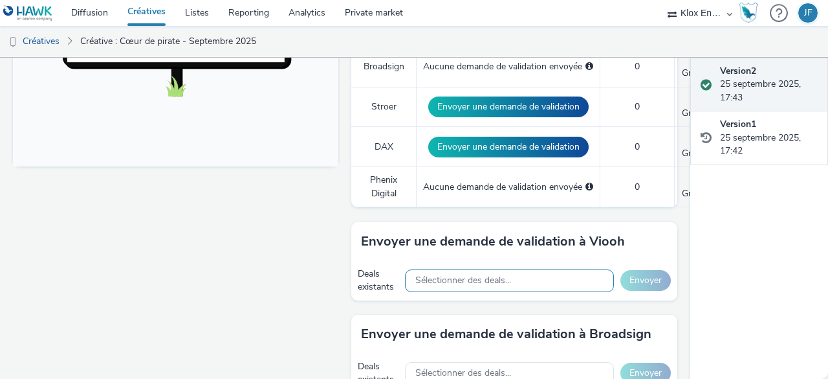
click at [441, 275] on span "Sélectionner des deals..." at bounding box center [463, 280] width 96 height 11
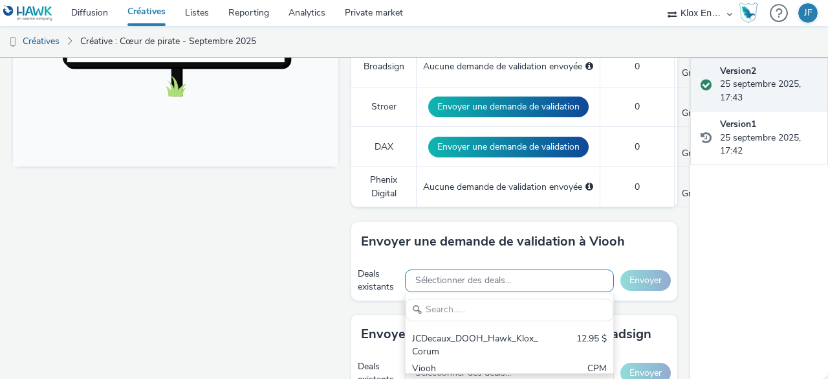
scroll to position [0, 0]
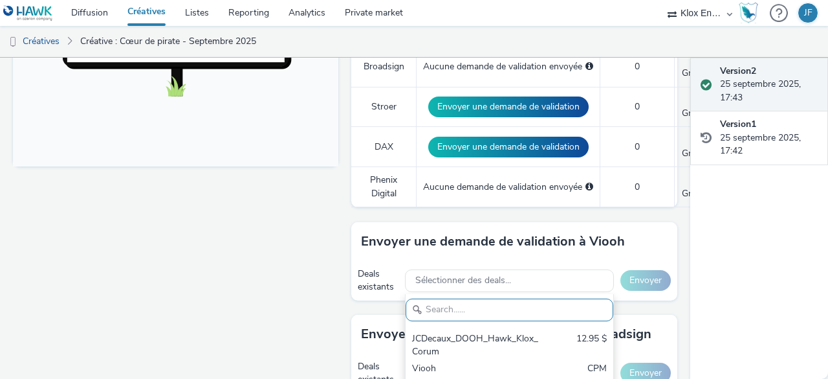
click at [319, 242] on div "Fullscreen" at bounding box center [179, 268] width 332 height 1265
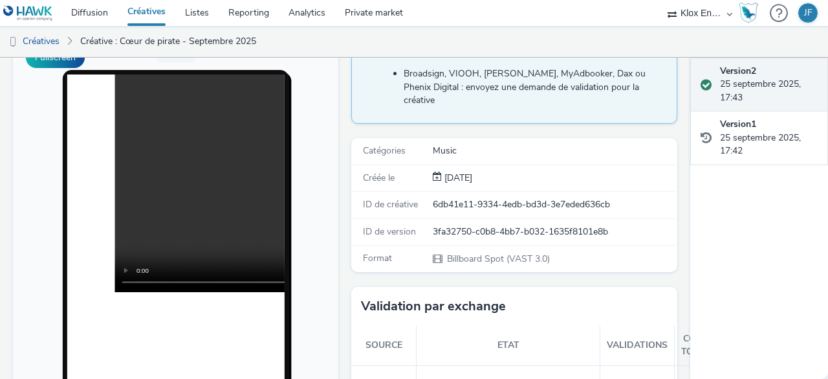
scroll to position [129, 0]
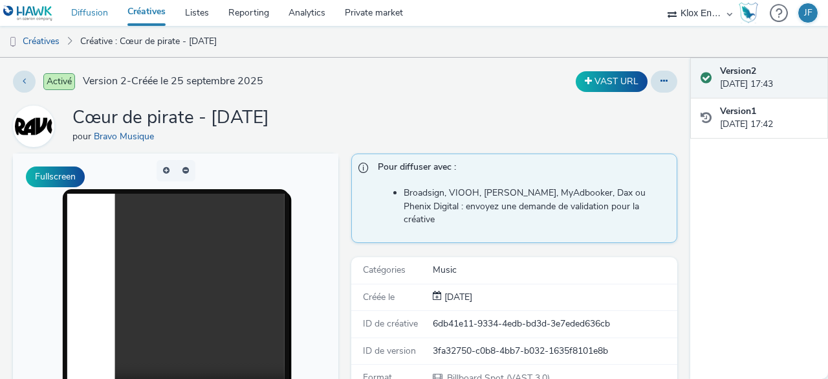
click at [88, 13] on link "Diffusion" at bounding box center [89, 13] width 56 height 26
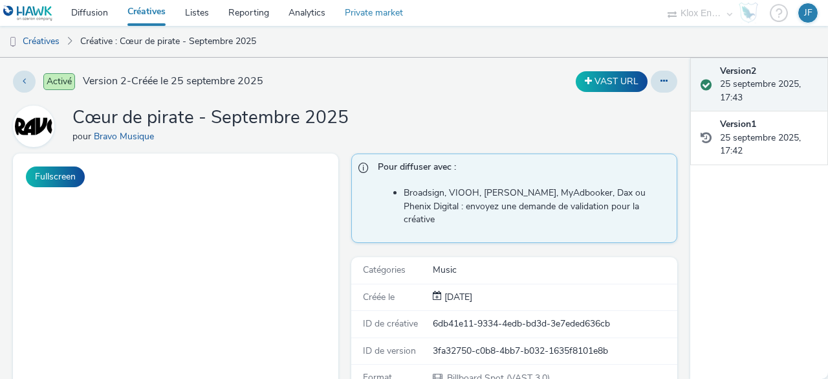
click at [381, 9] on link "Private market" at bounding box center [374, 13] width 78 height 26
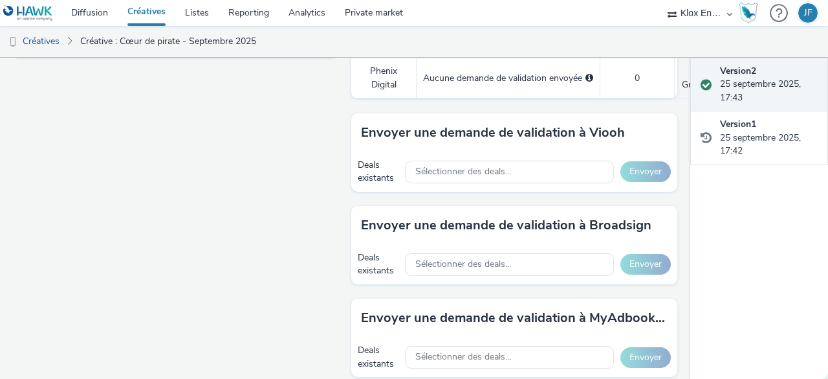
scroll to position [647, 0]
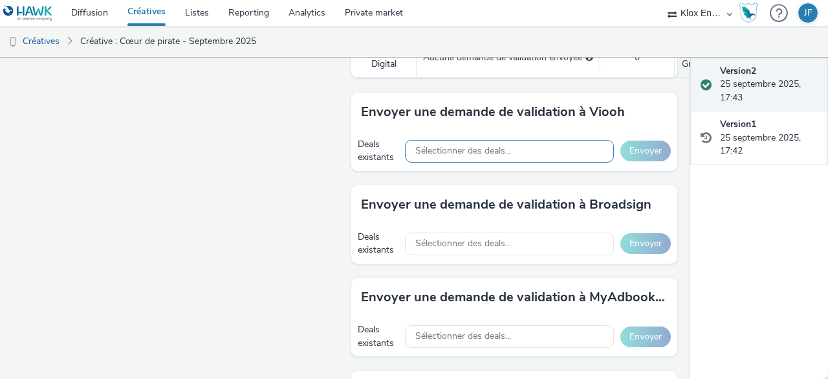
click at [470, 146] on span "Sélectionner des deals..." at bounding box center [463, 151] width 96 height 11
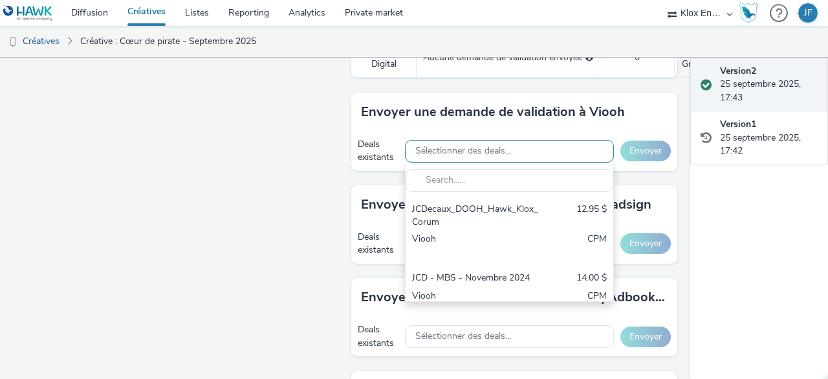
scroll to position [0, 0]
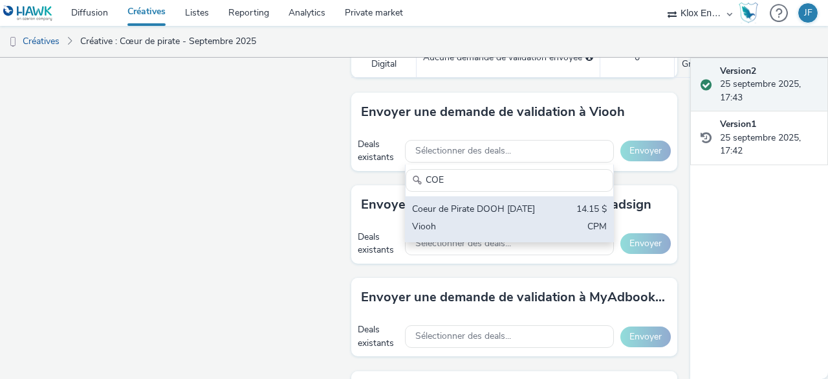
type input "COE"
click at [472, 203] on div "Coeur de Pirate DOOH [DATE]" at bounding box center [475, 210] width 127 height 15
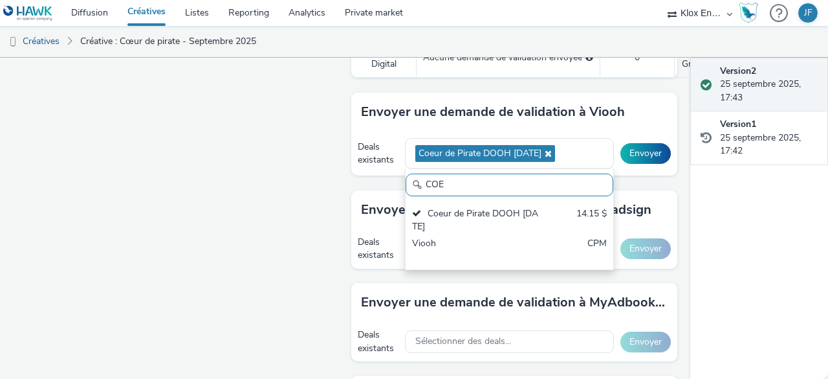
click at [637, 161] on div "Envoyer une demande de validation à Viooh Deals existants Coeur de Pirate DOOH …" at bounding box center [514, 142] width 326 height 98
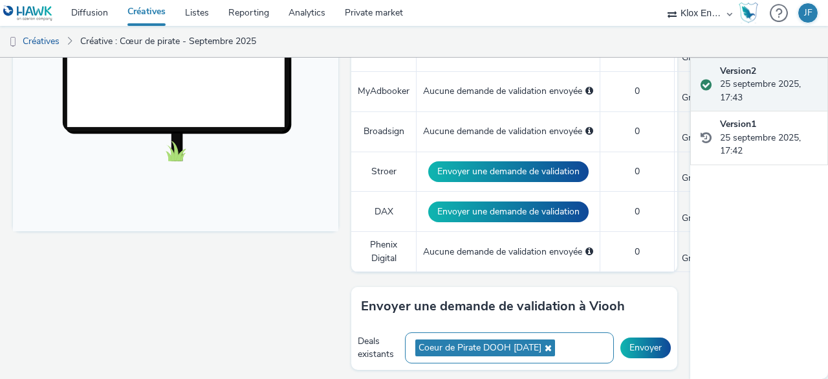
scroll to position [518, 0]
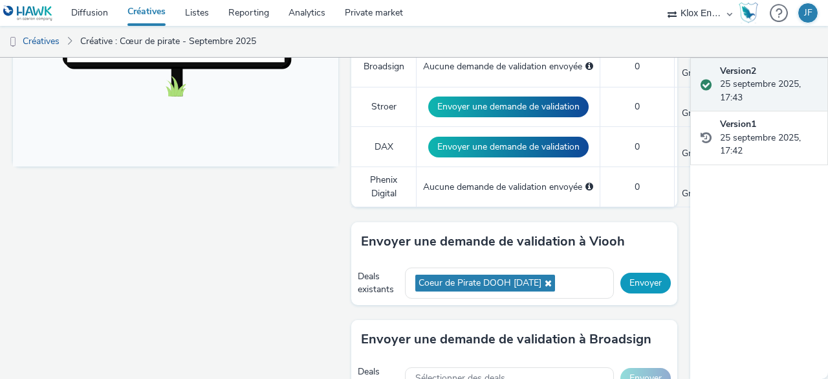
click at [643, 272] on button "Envoyer" at bounding box center [646, 282] width 50 height 21
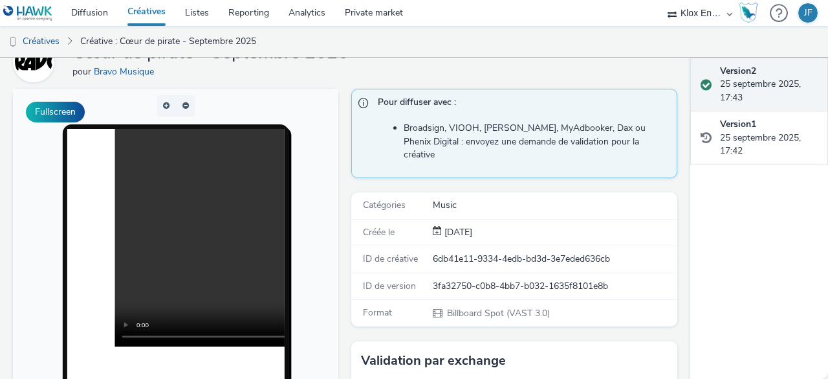
scroll to position [0, 0]
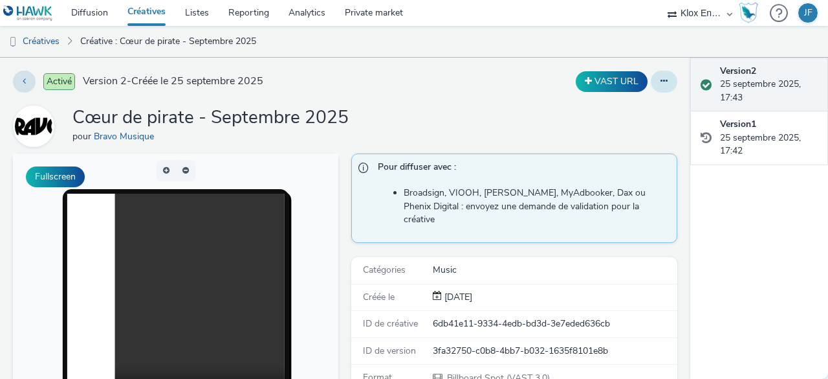
click at [660, 85] on button at bounding box center [664, 82] width 27 height 22
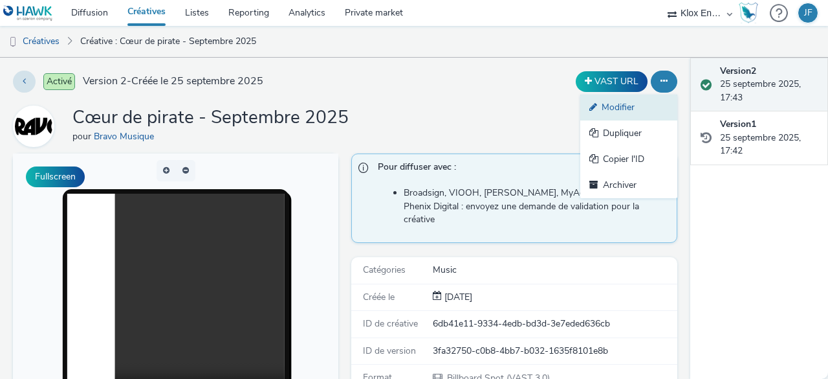
click at [646, 109] on link "Modifier" at bounding box center [629, 107] width 97 height 26
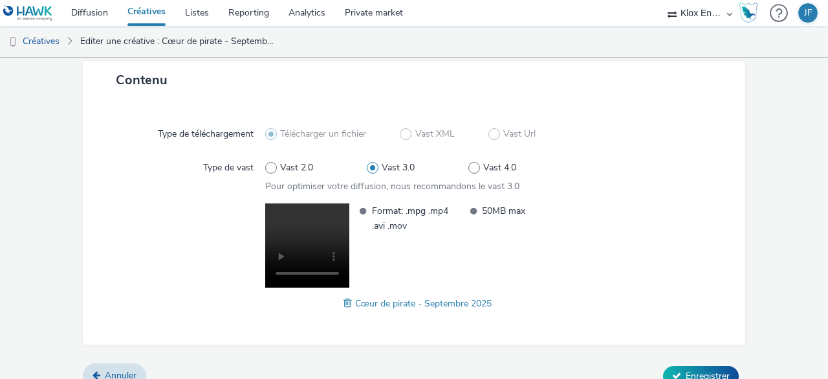
scroll to position [297, 0]
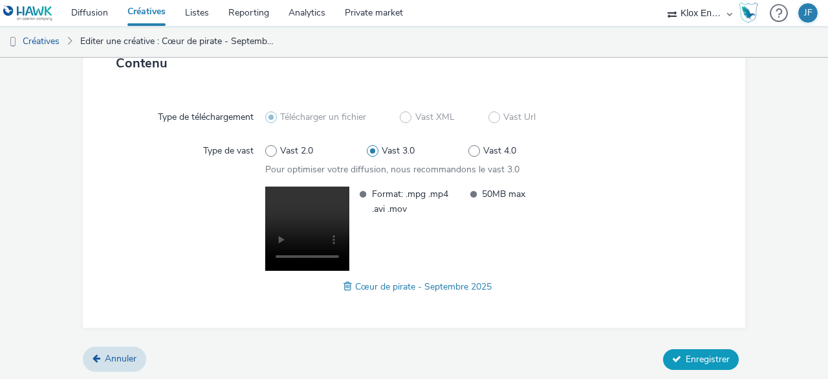
click at [695, 355] on span "Enregistrer" at bounding box center [708, 359] width 44 height 12
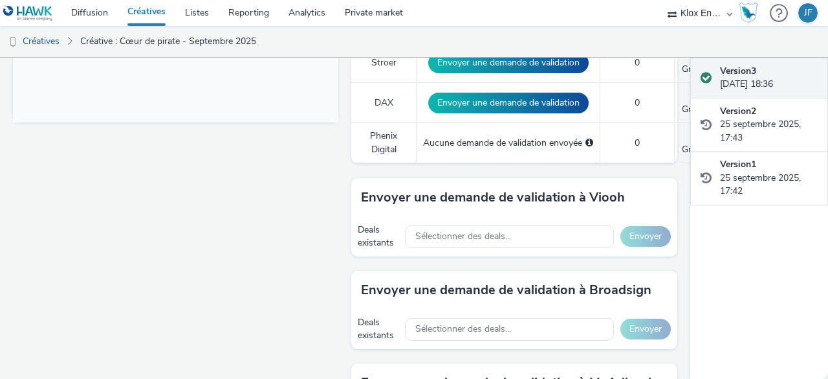
scroll to position [582, 0]
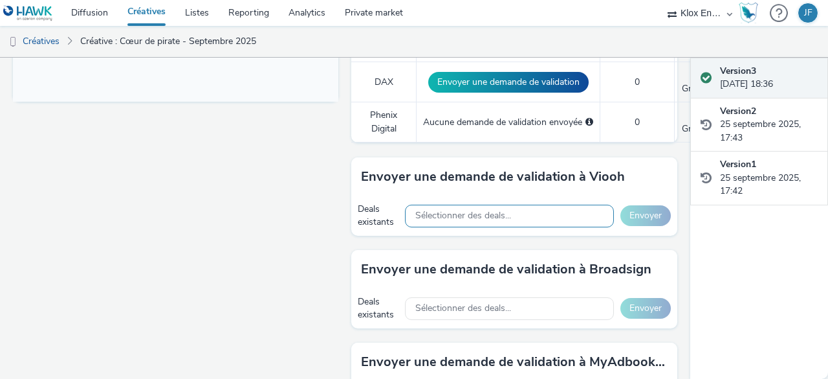
click at [508, 205] on div "Sélectionner des deals..." at bounding box center [509, 216] width 209 height 23
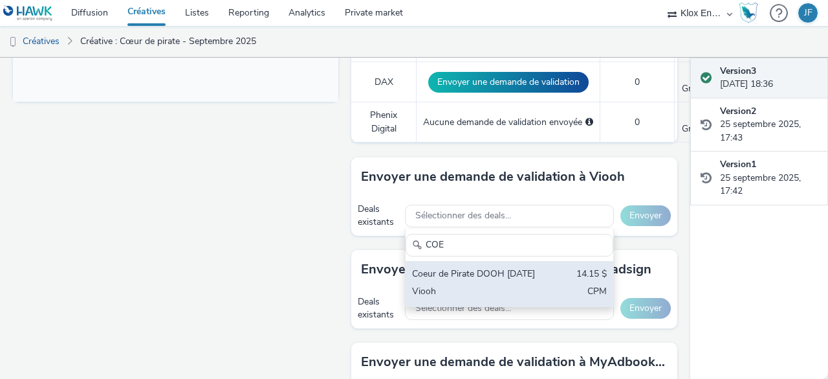
type input "COE"
click at [485, 267] on div "Coeur de Pirate DOOH [DATE]" at bounding box center [475, 274] width 127 height 15
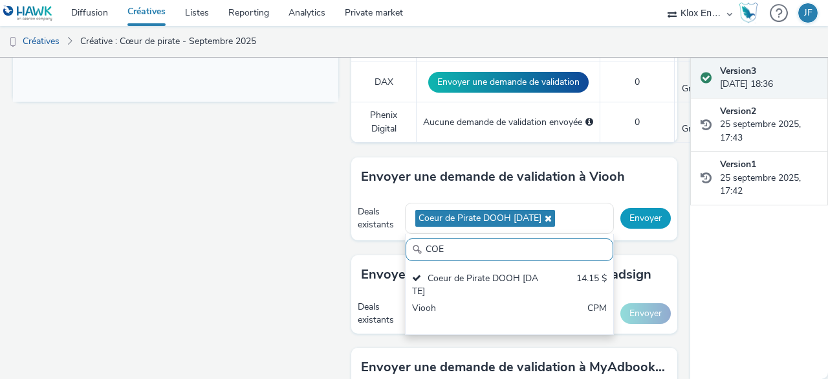
click at [639, 208] on button "Envoyer" at bounding box center [646, 218] width 50 height 21
